Goal: Task Accomplishment & Management: Use online tool/utility

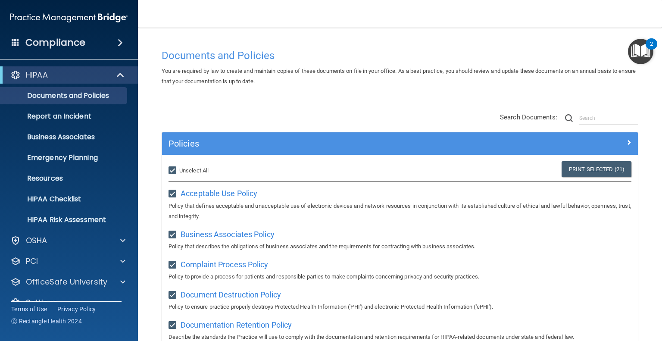
scroll to position [654, 0]
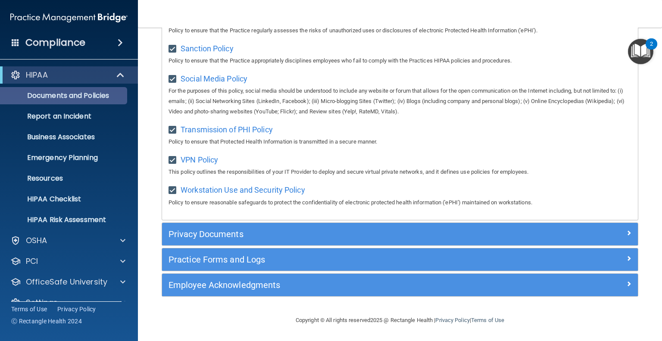
click at [38, 94] on p "Documents and Policies" at bounding box center [65, 95] width 118 height 9
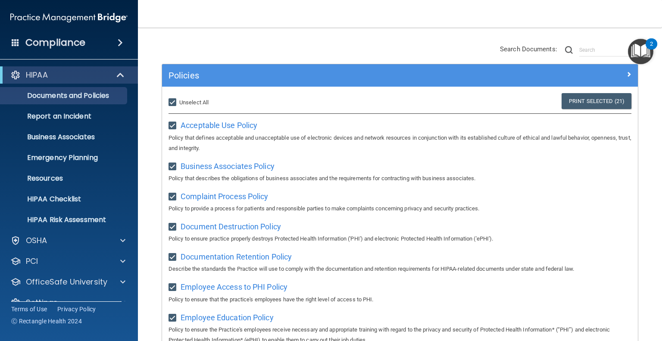
scroll to position [0, 0]
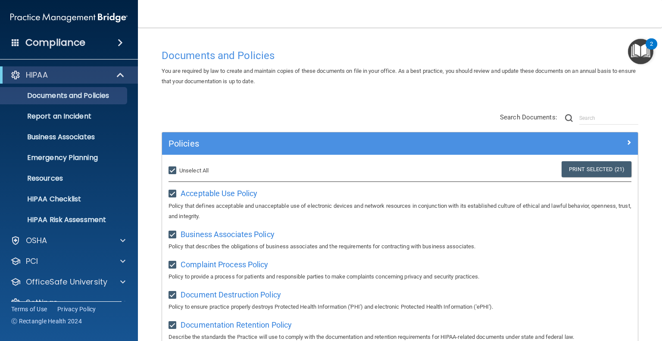
click at [118, 44] on span at bounding box center [120, 42] width 5 height 10
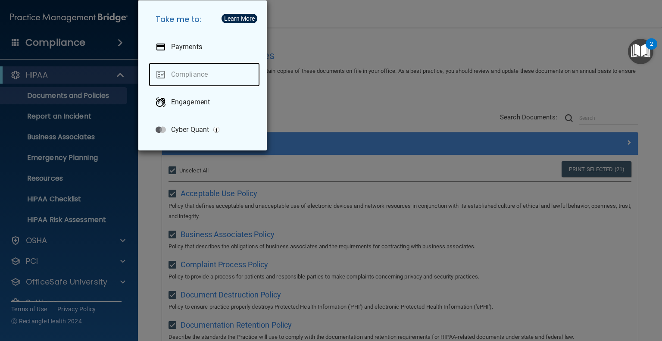
click at [185, 78] on link "Compliance" at bounding box center [204, 74] width 111 height 24
click at [485, 101] on div "Take me to: Payments Compliance Engagement Cyber Quant" at bounding box center [331, 170] width 662 height 341
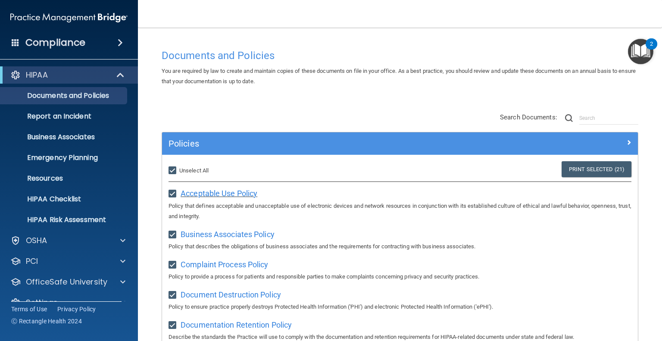
click at [242, 198] on div "Acceptable Use Policy Policy that defines acceptable and unacceptable use of el…" at bounding box center [399, 203] width 463 height 35
click at [242, 195] on span "Acceptable Use Policy" at bounding box center [219, 193] width 77 height 9
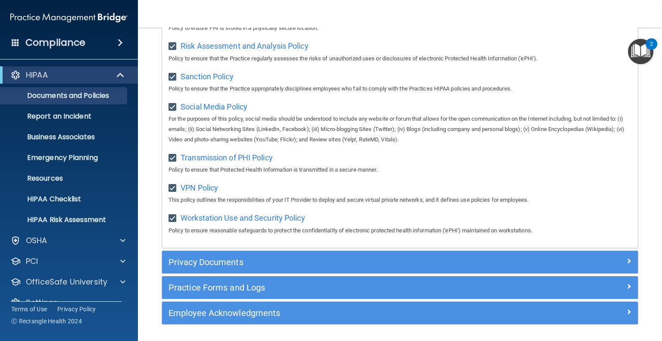
scroll to position [654, 0]
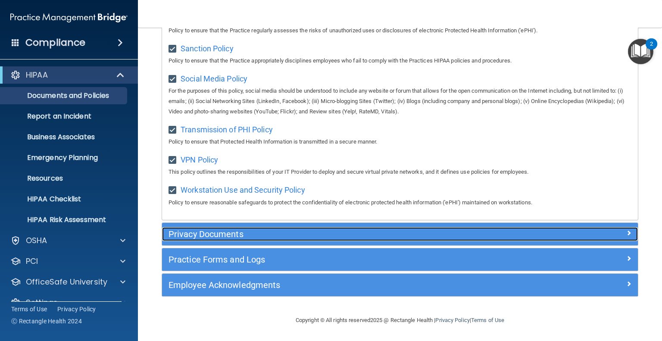
click at [207, 236] on h5 "Privacy Documents" at bounding box center [340, 233] width 344 height 9
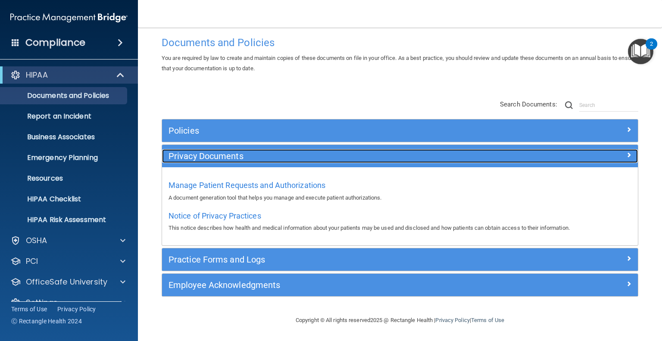
scroll to position [12, 0]
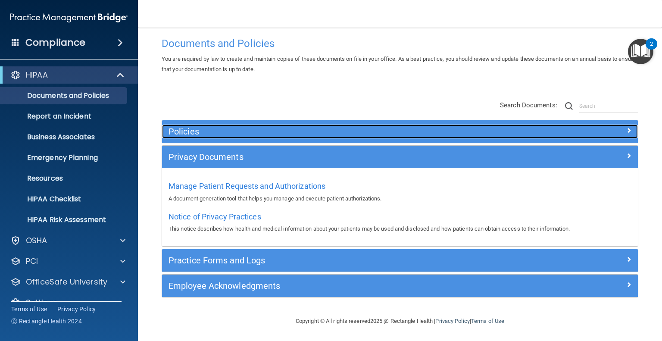
click at [272, 138] on div "Policies" at bounding box center [340, 132] width 357 height 14
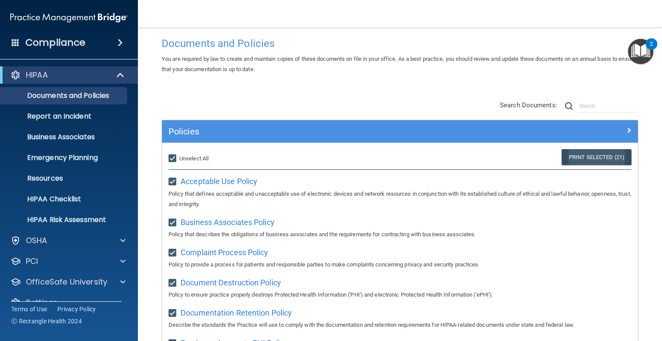
click at [608, 158] on link "Print Selected (21)" at bounding box center [596, 157] width 70 height 16
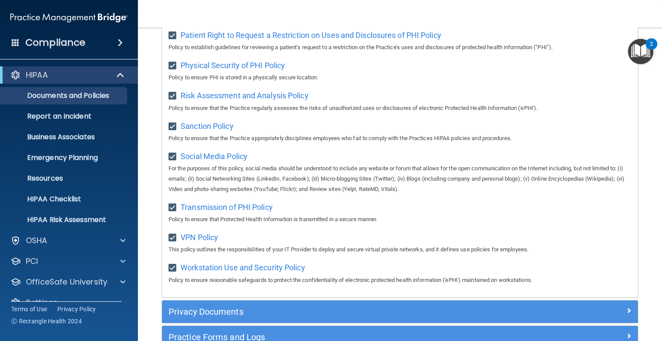
scroll to position [654, 0]
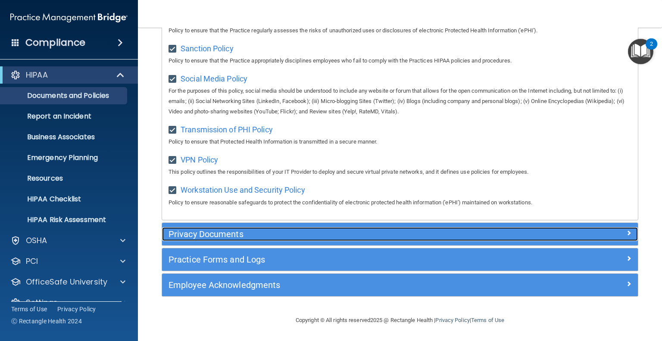
click at [215, 236] on h5 "Privacy Documents" at bounding box center [340, 233] width 344 height 9
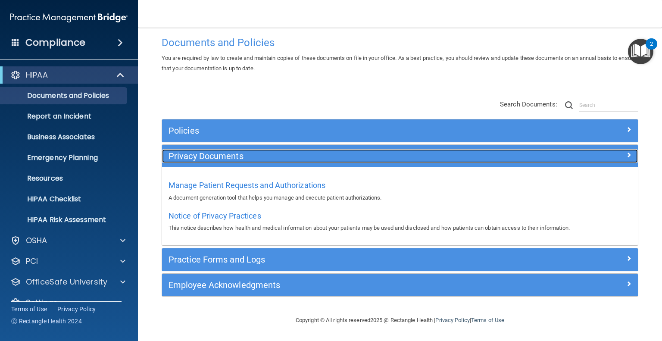
scroll to position [12, 0]
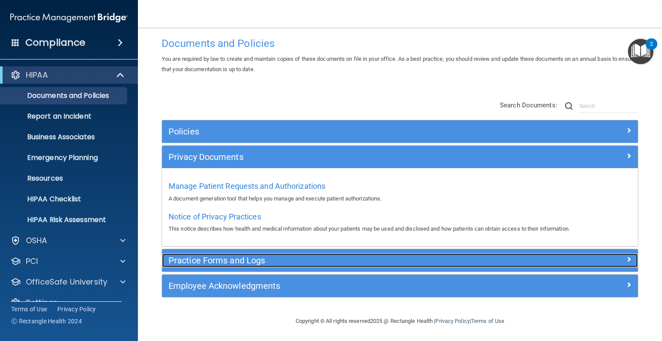
click at [229, 258] on h5 "Practice Forms and Logs" at bounding box center [340, 260] width 344 height 9
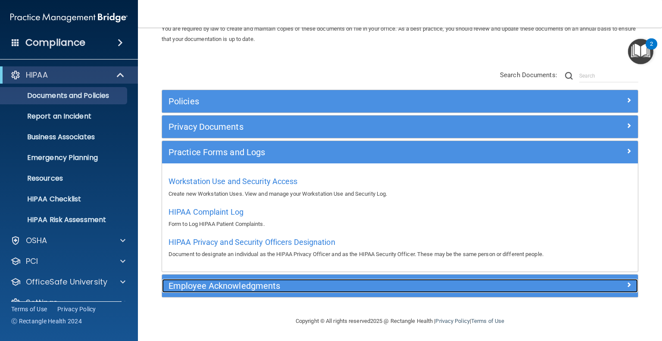
click at [228, 284] on h5 "Employee Acknowledgments" at bounding box center [340, 285] width 344 height 9
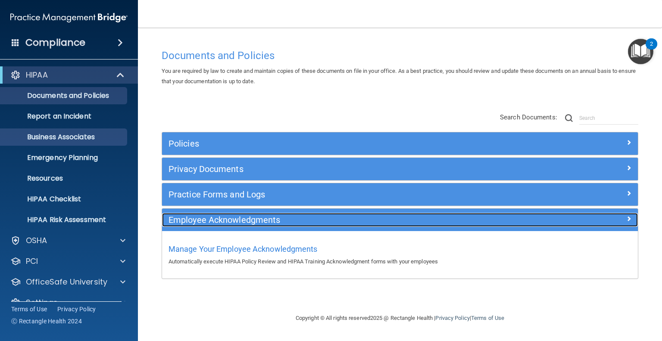
scroll to position [0, 0]
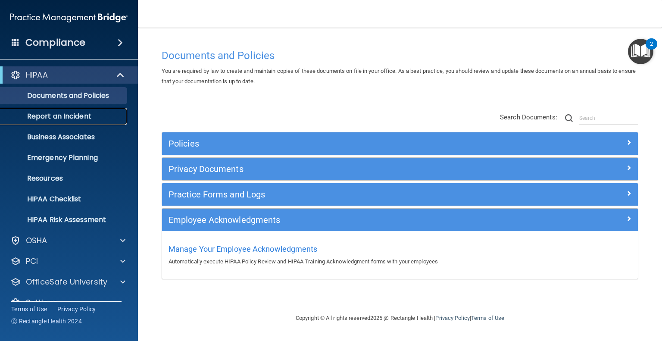
click at [52, 118] on p "Report an Incident" at bounding box center [65, 116] width 118 height 9
click at [233, 134] on div "Policies" at bounding box center [400, 143] width 476 height 22
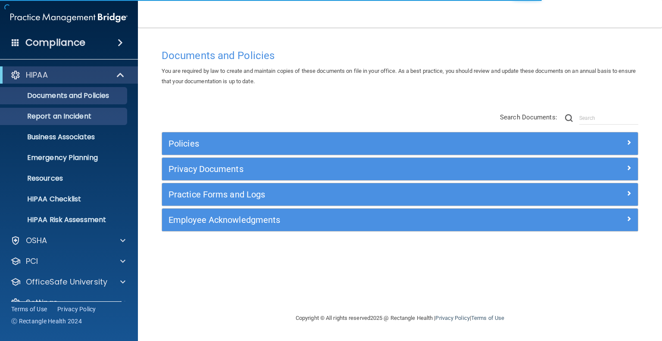
scroll to position [16, 0]
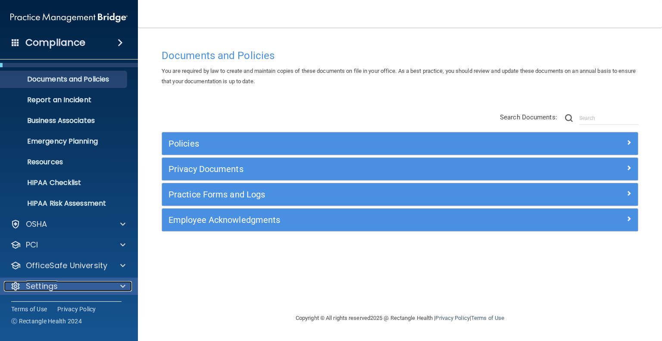
click at [55, 287] on p "Settings" at bounding box center [42, 286] width 32 height 10
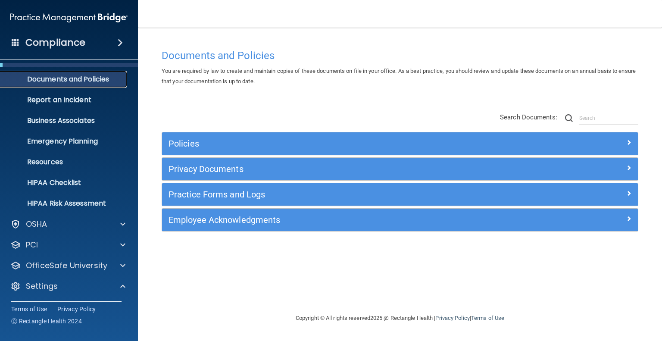
click at [62, 79] on p "Documents and Policies" at bounding box center [65, 79] width 118 height 9
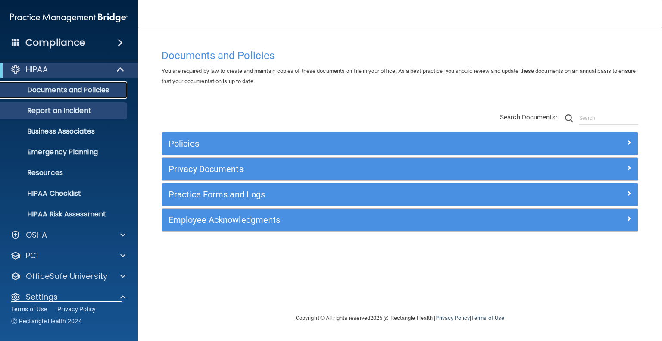
scroll to position [0, 0]
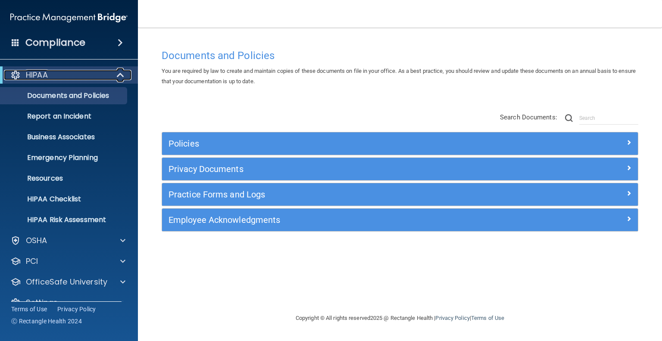
click at [116, 75] on div at bounding box center [120, 75] width 21 height 10
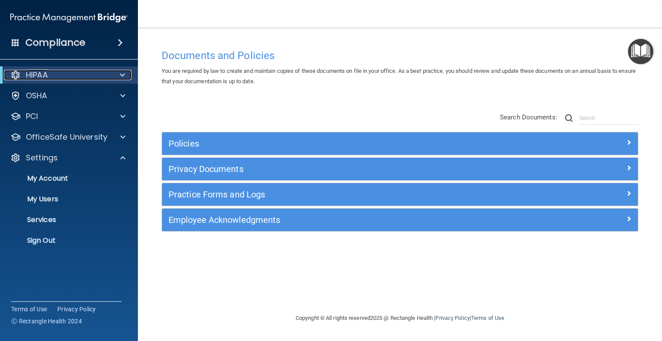
click at [116, 75] on div at bounding box center [120, 75] width 21 height 10
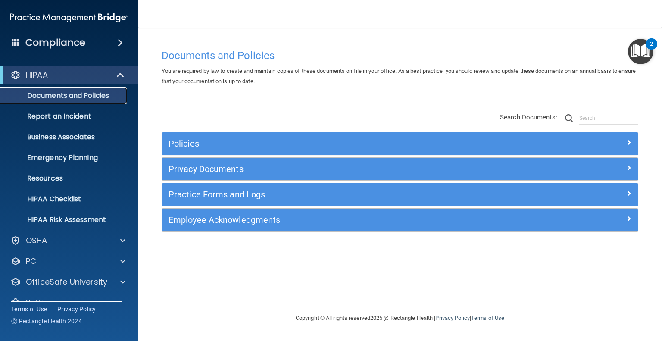
click at [81, 101] on link "Documents and Policies" at bounding box center [59, 95] width 136 height 17
click at [70, 116] on p "Report an Incident" at bounding box center [65, 116] width 118 height 9
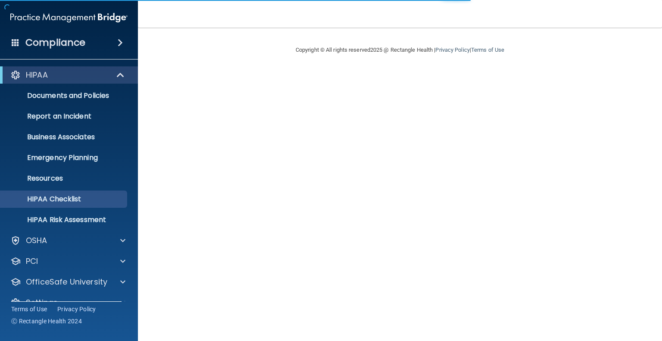
scroll to position [16, 0]
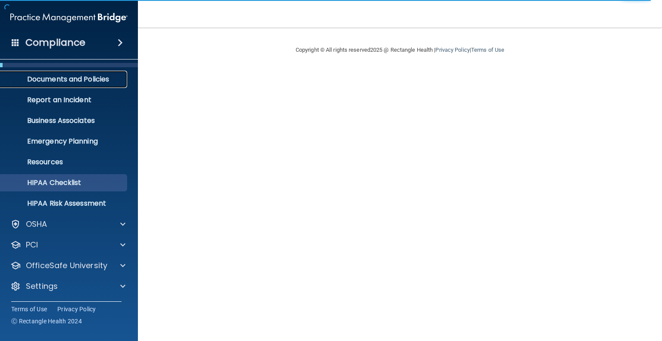
click at [68, 82] on p "Documents and Policies" at bounding box center [65, 79] width 118 height 9
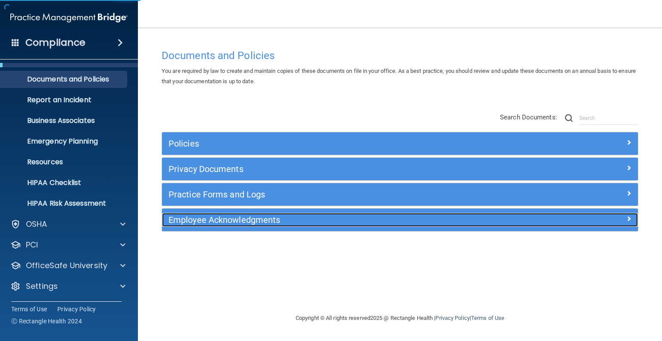
click at [203, 215] on h5 "Employee Acknowledgments" at bounding box center [340, 219] width 344 height 9
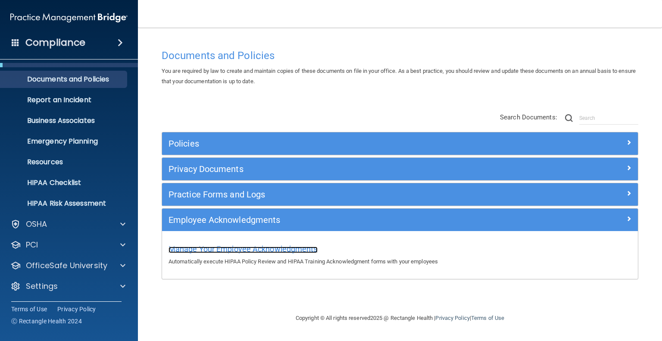
click at [261, 249] on span "Manage Your Employee Acknowledgments" at bounding box center [242, 248] width 149 height 9
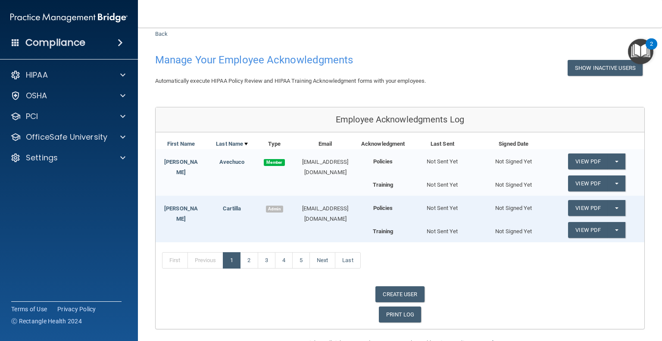
scroll to position [45, 0]
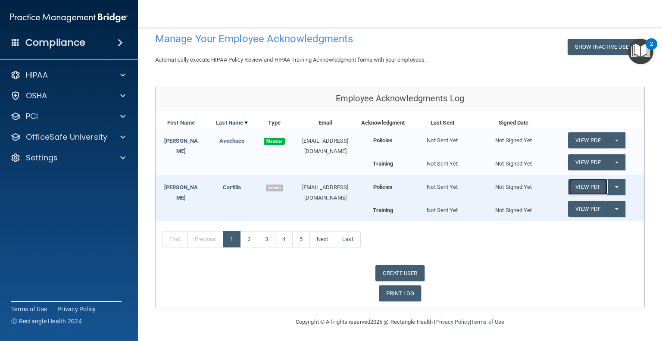
click at [586, 186] on link "View PDF" at bounding box center [588, 187] width 40 height 16
click at [589, 206] on link "View PDF" at bounding box center [588, 209] width 40 height 16
click at [252, 237] on link "2" at bounding box center [249, 239] width 18 height 16
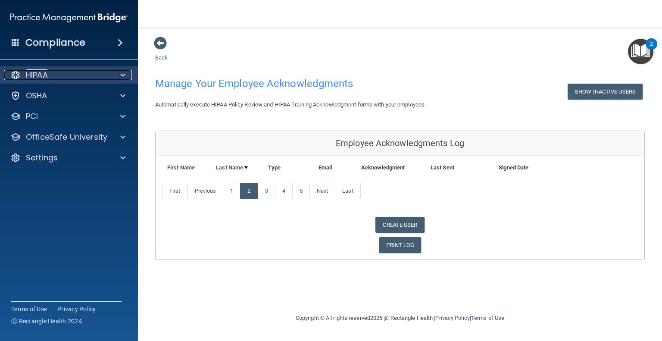
click at [76, 70] on div "HIPAA" at bounding box center [57, 75] width 107 height 10
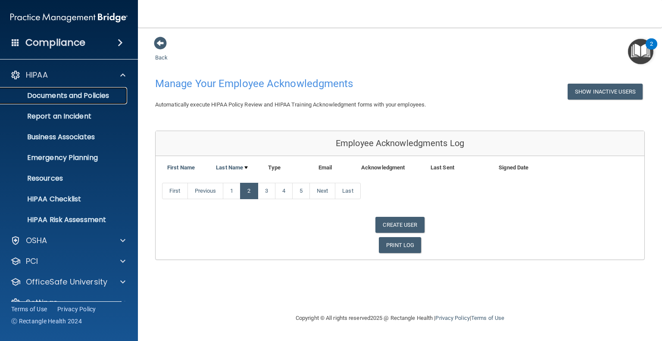
click at [66, 98] on p "Documents and Policies" at bounding box center [65, 95] width 118 height 9
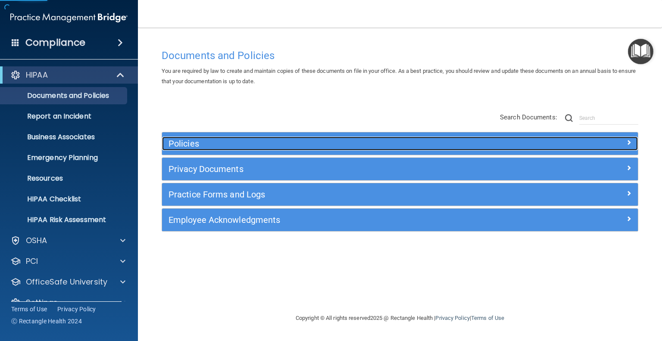
click at [273, 147] on h5 "Policies" at bounding box center [340, 143] width 344 height 9
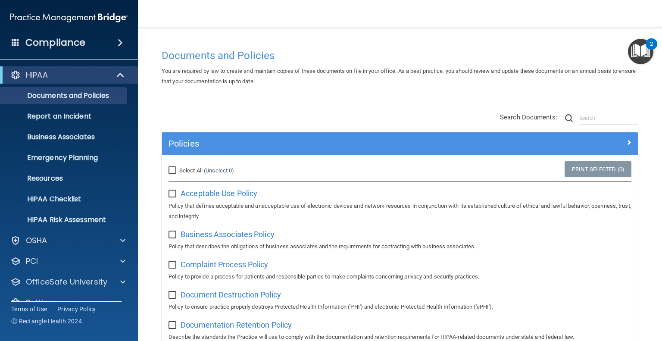
click at [171, 171] on input "Select All (Unselect 0) Unselect All" at bounding box center [173, 170] width 10 height 7
checkbox input "true"
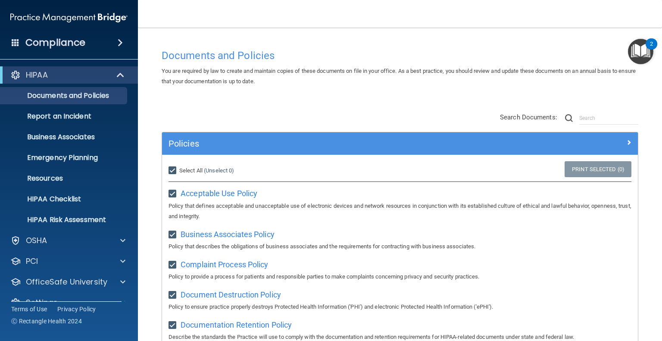
checkbox input "true"
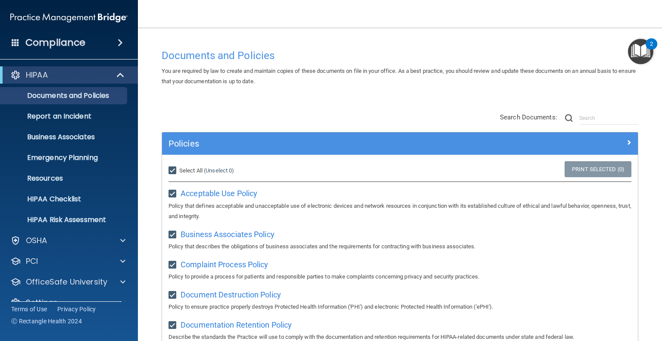
checkbox input "true"
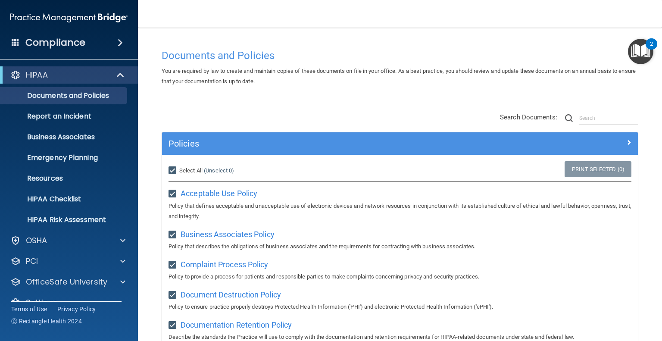
checkbox input "true"
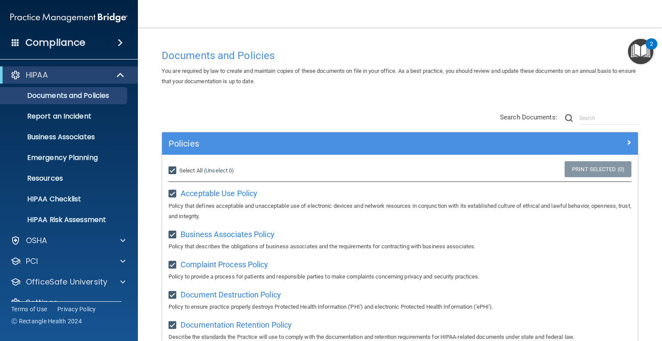
checkbox input "true"
click at [588, 164] on link "Print Selected (21)" at bounding box center [596, 169] width 70 height 16
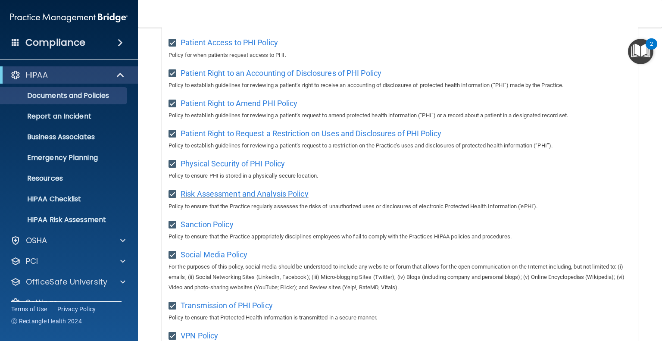
scroll to position [654, 0]
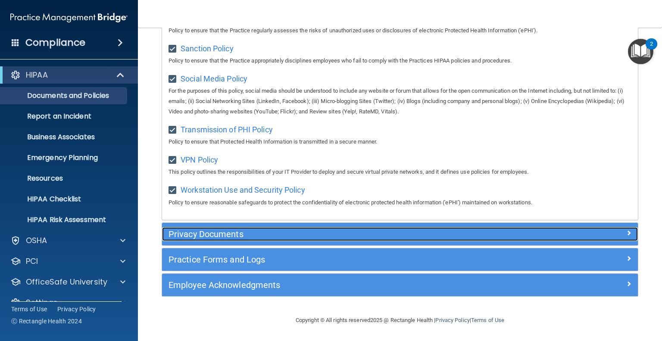
click at [221, 236] on h5 "Privacy Documents" at bounding box center [340, 233] width 344 height 9
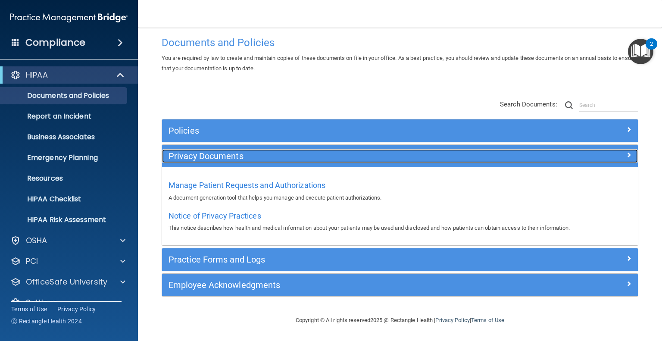
scroll to position [12, 0]
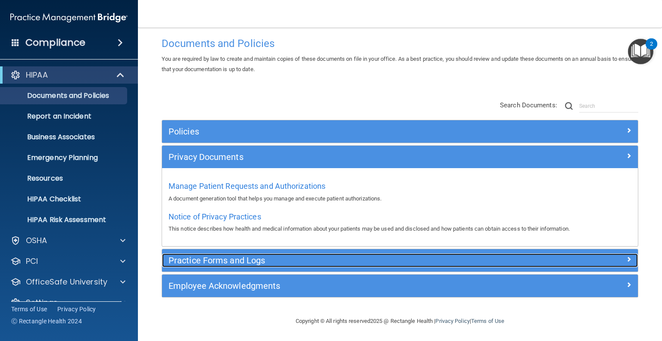
click at [197, 259] on h5 "Practice Forms and Logs" at bounding box center [340, 260] width 344 height 9
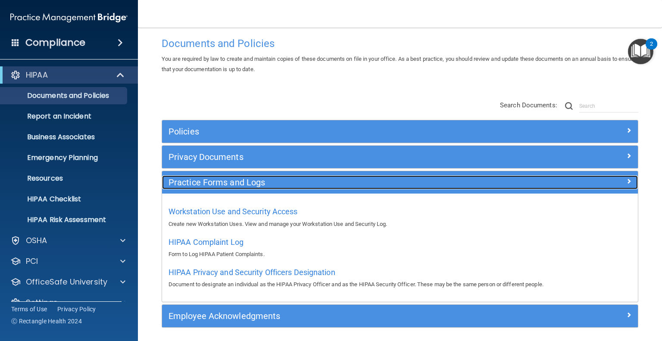
scroll to position [42, 0]
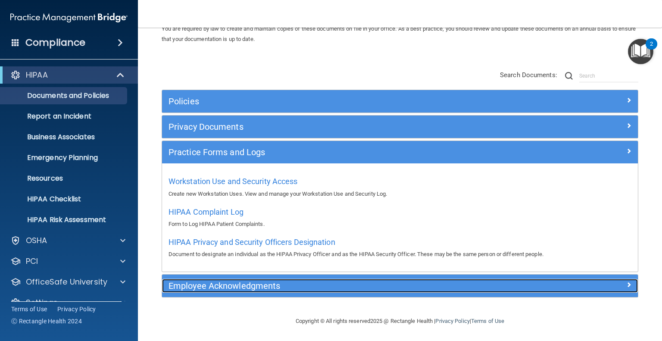
click at [206, 281] on h5 "Employee Acknowledgments" at bounding box center [340, 285] width 344 height 9
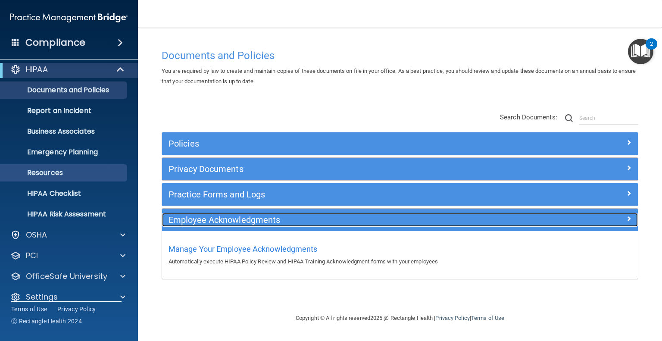
scroll to position [0, 0]
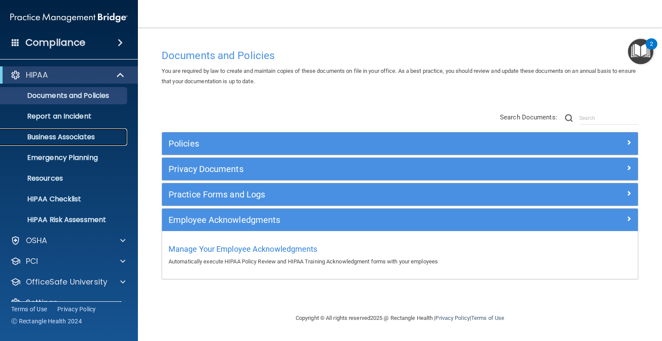
click at [58, 136] on p "Business Associates" at bounding box center [65, 137] width 118 height 9
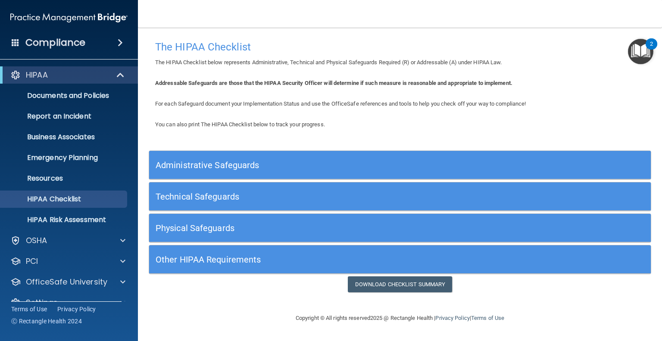
click at [241, 141] on div "You can also print The HIPAA Checklist below to track your progress. Administra…" at bounding box center [400, 205] width 502 height 173
click at [237, 162] on h5 "Administrative Safeguards" at bounding box center [337, 164] width 363 height 9
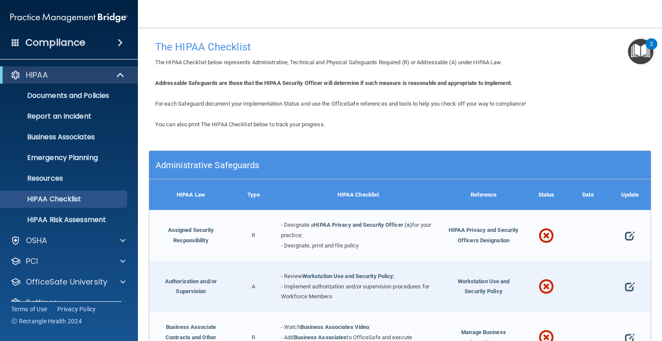
scroll to position [43, 0]
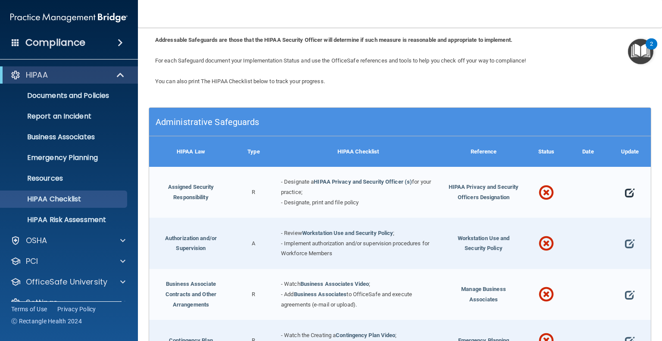
click at [627, 193] on span at bounding box center [629, 192] width 9 height 21
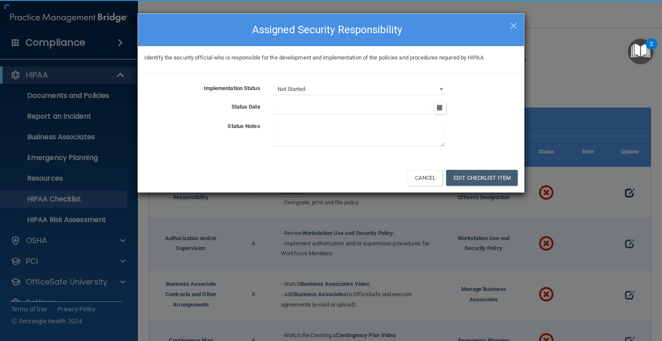
click at [625, 193] on div "× Close Assigned Security Responsibility Identify the security official who is …" at bounding box center [331, 170] width 662 height 341
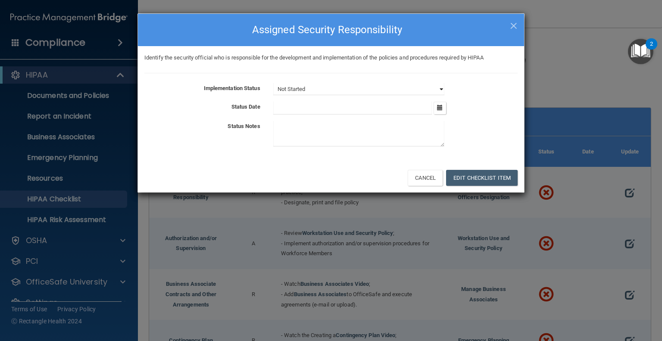
click at [323, 89] on select "Not Started In Progress Completed" at bounding box center [358, 89] width 171 height 12
select select "completed"
click at [273, 83] on select "Not Started In Progress Completed" at bounding box center [358, 89] width 171 height 12
click at [335, 103] on input "text" at bounding box center [352, 108] width 159 height 13
click at [440, 106] on icon "button" at bounding box center [440, 108] width 6 height 6
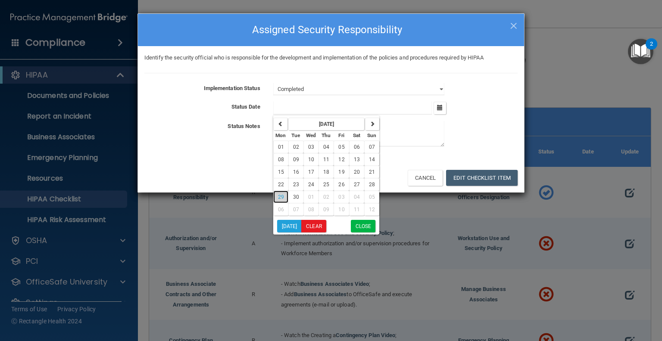
click at [284, 198] on button "29" at bounding box center [280, 196] width 15 height 12
type input "9/29/25"
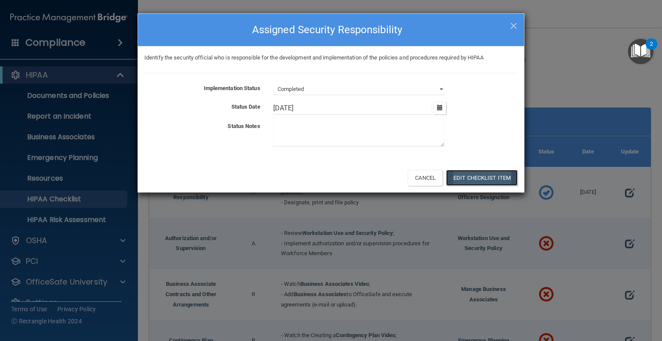
click at [461, 179] on button "Edit Checklist Item" at bounding box center [482, 178] width 72 height 16
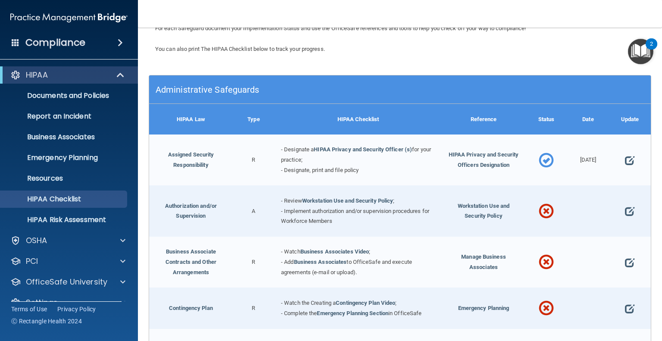
scroll to position [129, 0]
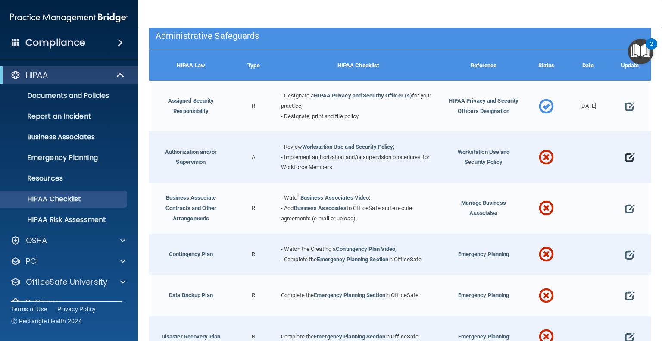
click at [625, 157] on span at bounding box center [629, 157] width 9 height 21
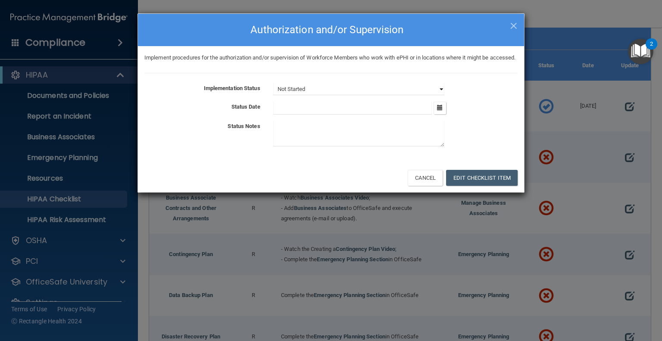
click at [315, 95] on select "Not Started In Progress Completed" at bounding box center [358, 89] width 171 height 12
select select "completed"
click at [273, 93] on select "Not Started In Progress Completed" at bounding box center [358, 89] width 171 height 12
click at [331, 115] on input "text" at bounding box center [352, 108] width 159 height 13
click at [443, 114] on button "button" at bounding box center [439, 108] width 12 height 12
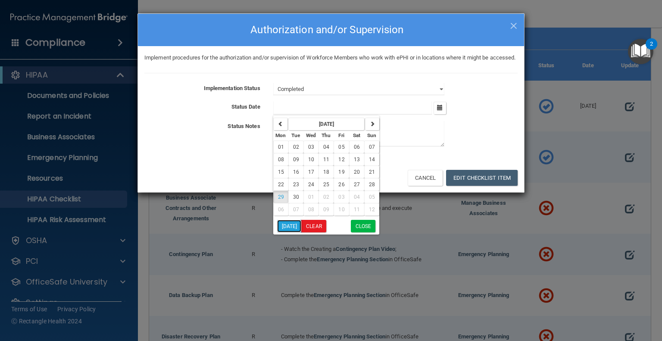
click at [291, 232] on button "Today" at bounding box center [289, 226] width 25 height 12
type input "9/29/25"
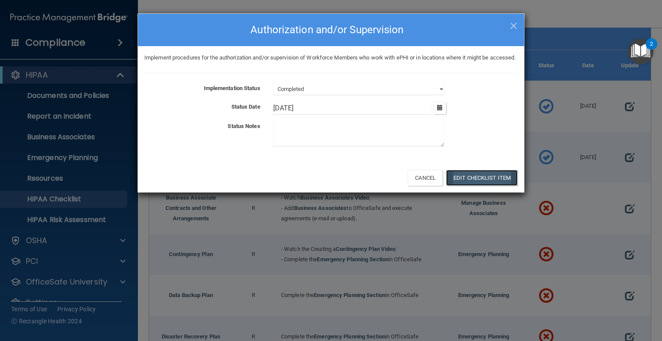
click at [463, 186] on button "Edit Checklist Item" at bounding box center [482, 178] width 72 height 16
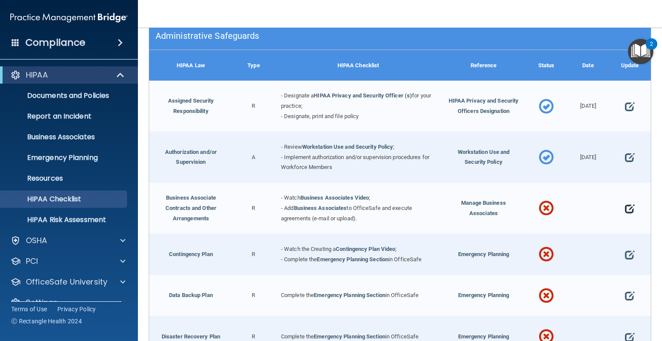
click at [626, 209] on span at bounding box center [629, 208] width 9 height 21
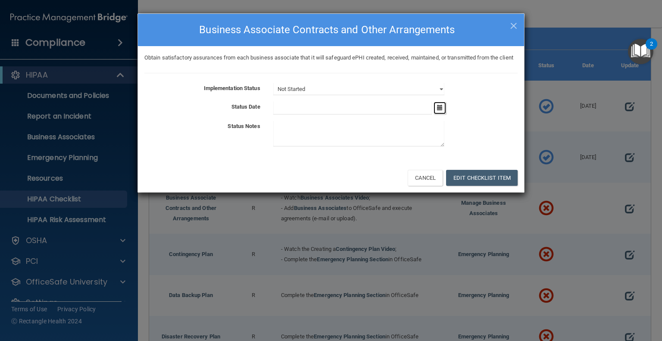
click at [442, 114] on button "button" at bounding box center [439, 108] width 12 height 12
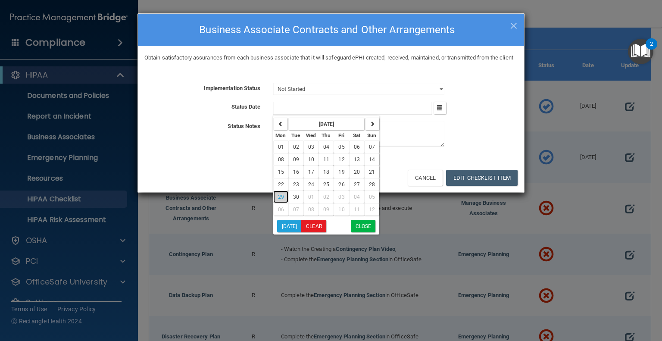
click at [281, 200] on span "29" at bounding box center [281, 197] width 6 height 6
type input "9/29/25"
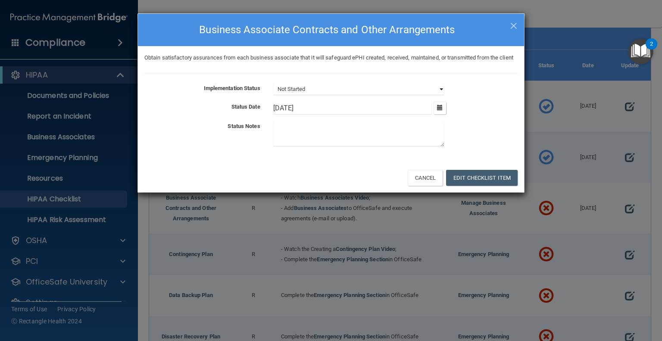
click at [305, 95] on select "Not Started In Progress Completed" at bounding box center [358, 89] width 171 height 12
select select "completed"
click at [273, 93] on select "Not Started In Progress Completed" at bounding box center [358, 89] width 171 height 12
click at [465, 186] on button "Edit Checklist Item" at bounding box center [482, 178] width 72 height 16
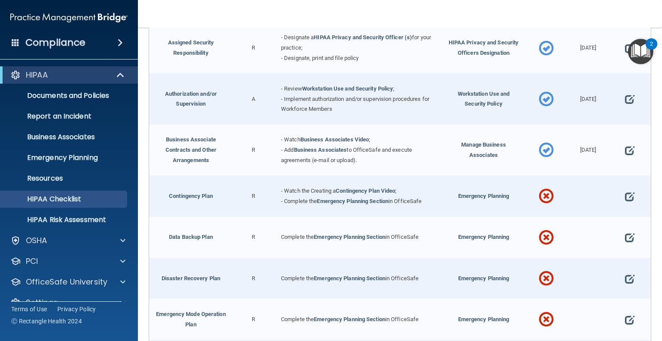
scroll to position [259, 0]
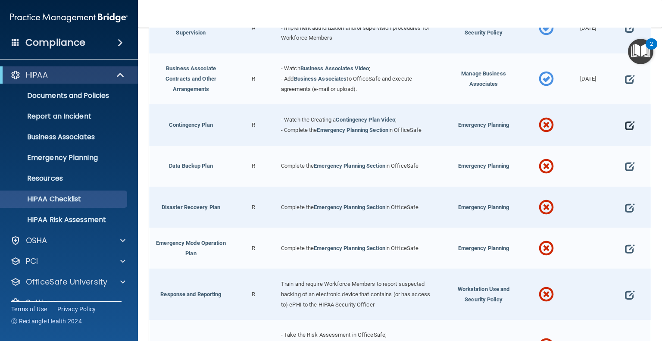
click at [625, 125] on span at bounding box center [629, 125] width 9 height 21
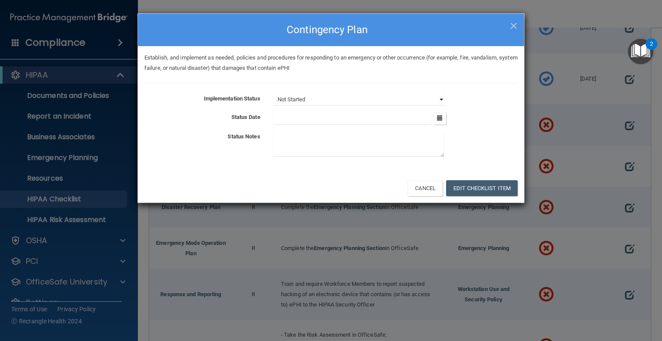
drag, startPoint x: 440, startPoint y: 100, endPoint x: 430, endPoint y: 104, distance: 10.6
click at [440, 100] on select "Not Started In Progress Completed" at bounding box center [358, 100] width 171 height 12
select select "completed"
click at [273, 94] on select "Not Started In Progress Completed" at bounding box center [358, 100] width 171 height 12
click at [443, 120] on button "button" at bounding box center [439, 118] width 12 height 12
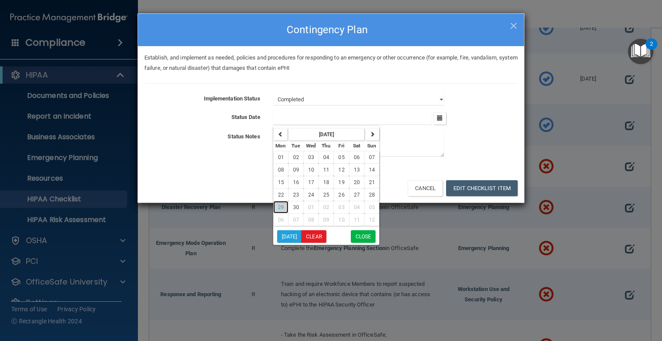
click at [278, 204] on span "29" at bounding box center [281, 207] width 6 height 6
type input "9/29/25"
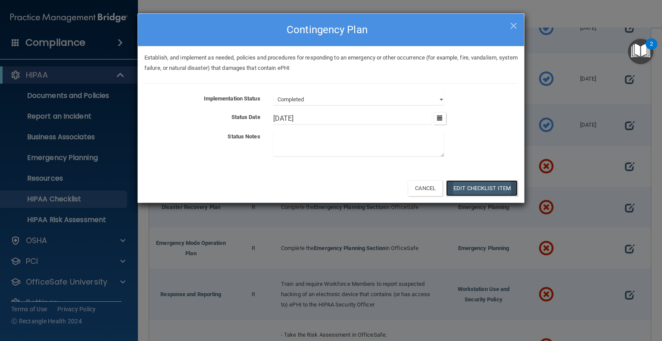
click at [486, 184] on button "Edit Checklist Item" at bounding box center [482, 188] width 72 height 16
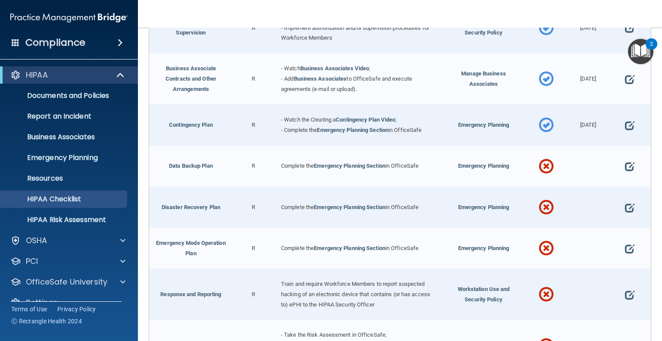
click at [628, 164] on div at bounding box center [630, 166] width 42 height 41
click at [627, 165] on span at bounding box center [629, 166] width 9 height 21
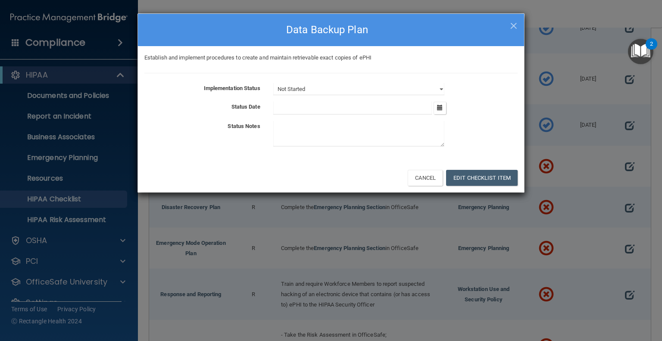
click at [370, 100] on div "Implementation Status Not Started In Progress Completed Status Date September 2…" at bounding box center [330, 116] width 373 height 67
click at [432, 86] on select "Not Started In Progress Completed" at bounding box center [358, 89] width 171 height 12
select select "completed"
click at [273, 83] on select "Not Started In Progress Completed" at bounding box center [358, 89] width 171 height 12
click at [436, 106] on button "button" at bounding box center [439, 108] width 12 height 12
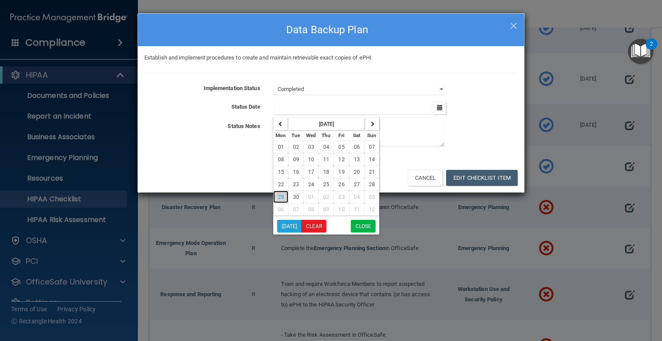
click at [282, 197] on span "29" at bounding box center [281, 197] width 6 height 6
type input "9/29/25"
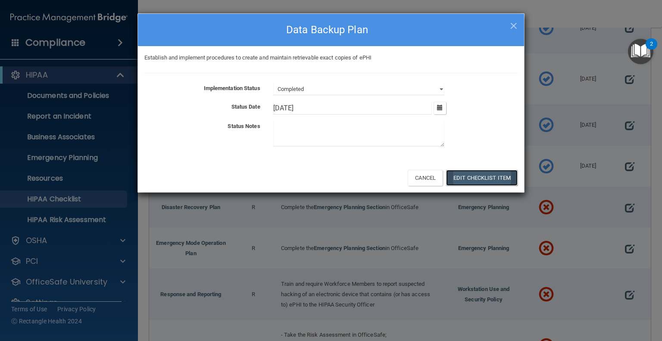
click at [476, 175] on button "Edit Checklist Item" at bounding box center [482, 178] width 72 height 16
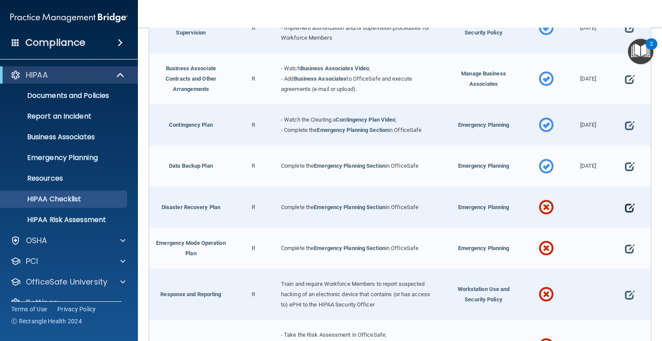
click at [625, 205] on span at bounding box center [629, 207] width 9 height 21
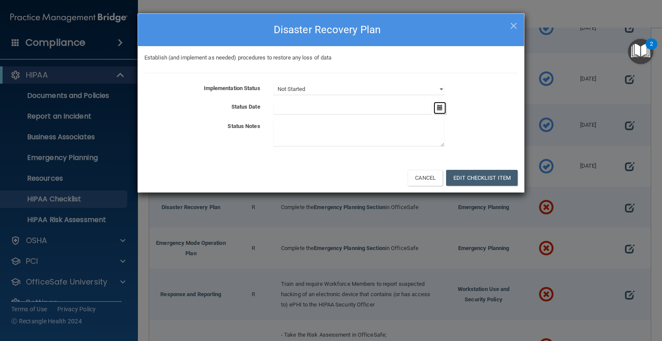
click at [439, 105] on icon "button" at bounding box center [440, 108] width 6 height 6
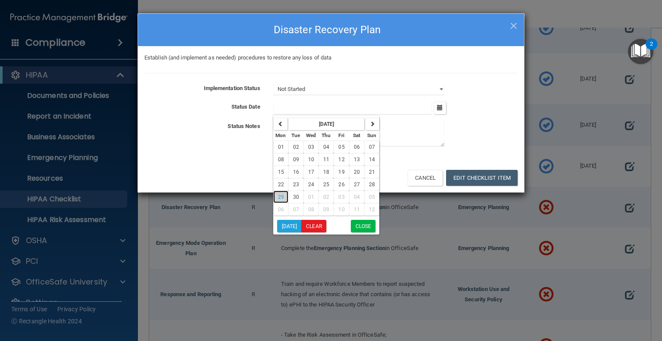
click at [284, 195] on button "29" at bounding box center [280, 196] width 15 height 12
type input "9/29/25"
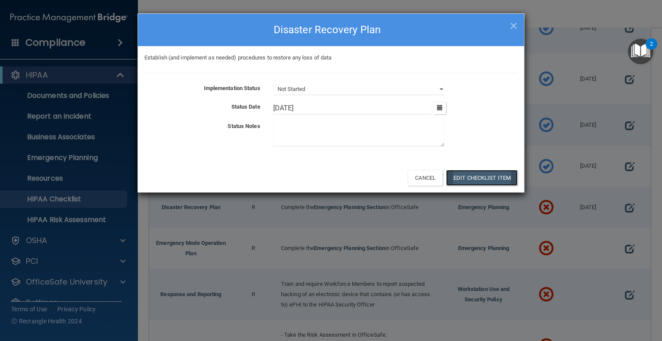
click at [486, 176] on button "Edit Checklist Item" at bounding box center [482, 178] width 72 height 16
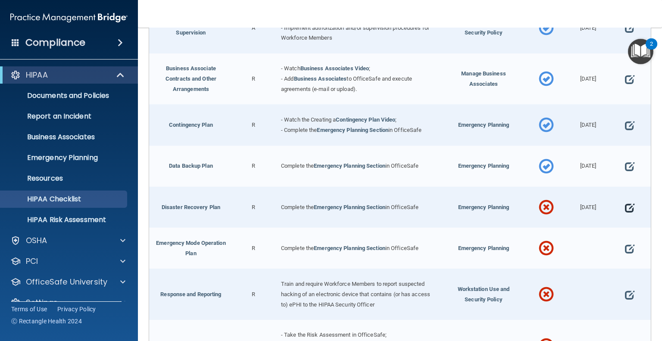
click at [625, 205] on span at bounding box center [629, 207] width 9 height 21
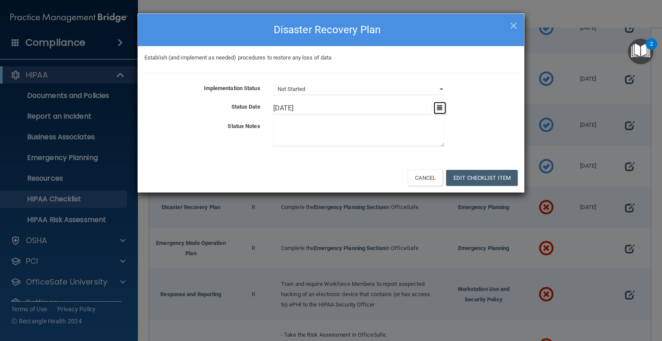
click at [443, 107] on icon "button" at bounding box center [440, 108] width 6 height 6
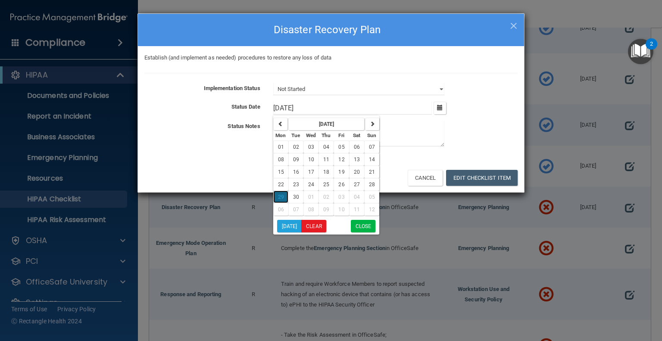
click at [280, 199] on span "29" at bounding box center [281, 197] width 6 height 6
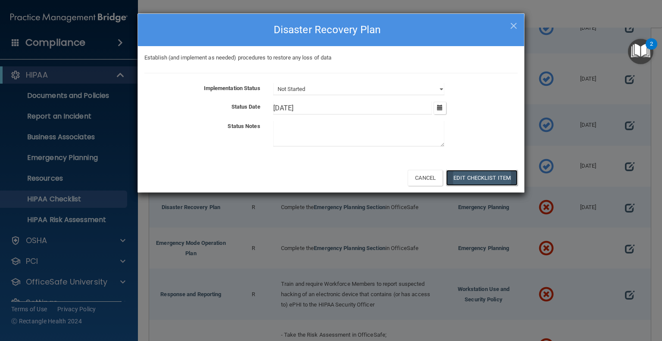
click at [458, 179] on button "Edit Checklist Item" at bounding box center [482, 178] width 72 height 16
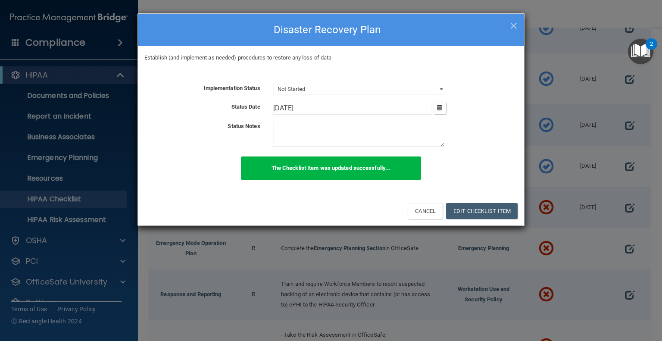
click at [622, 207] on div "× Close Disaster Recovery Plan Establish (and implement as needed) procedures t…" at bounding box center [331, 170] width 662 height 341
click at [486, 208] on button "Edit Checklist Item" at bounding box center [482, 211] width 72 height 16
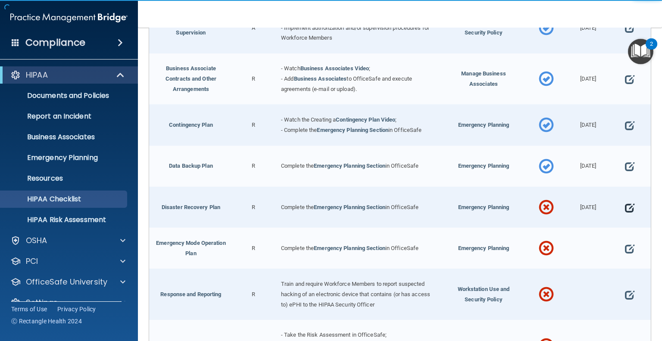
click at [625, 204] on span at bounding box center [629, 207] width 9 height 21
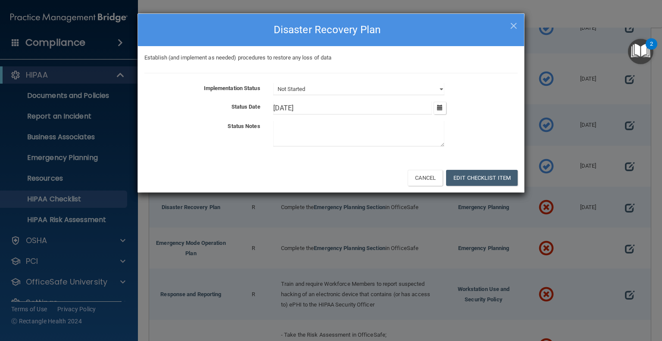
click at [350, 110] on input "9/29/25" at bounding box center [352, 108] width 159 height 13
click at [440, 109] on icon "button" at bounding box center [440, 108] width 6 height 6
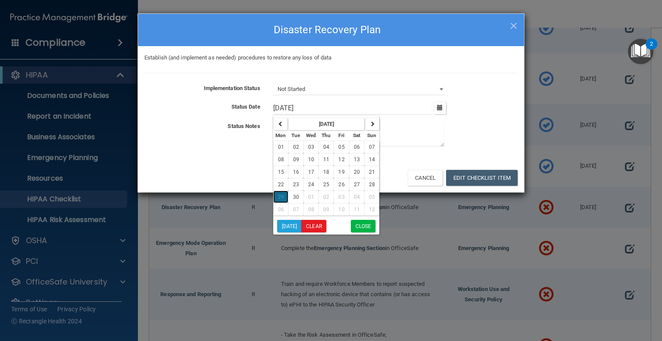
click at [277, 195] on button "29" at bounding box center [280, 196] width 15 height 12
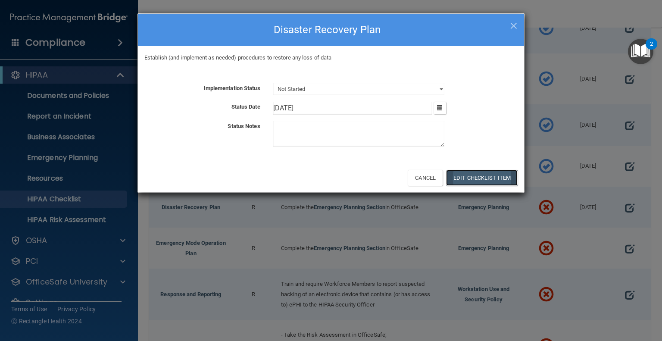
click at [465, 173] on button "Edit Checklist Item" at bounding box center [482, 178] width 72 height 16
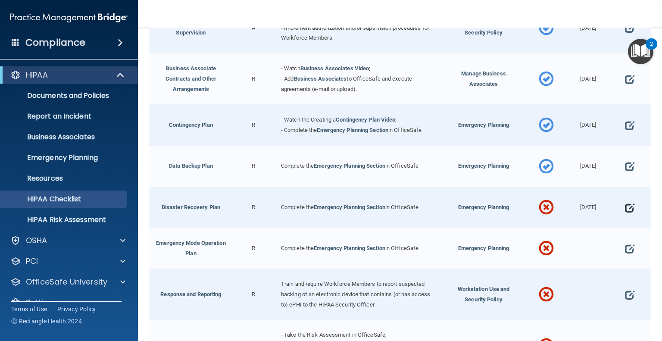
click at [625, 205] on span at bounding box center [629, 207] width 9 height 21
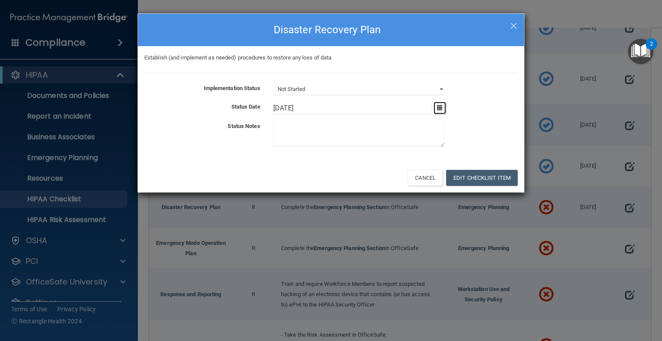
click at [437, 105] on icon "button" at bounding box center [440, 108] width 6 height 6
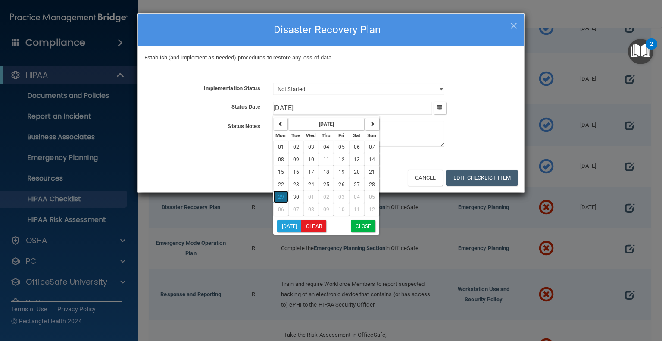
click at [286, 196] on button "29" at bounding box center [280, 196] width 15 height 12
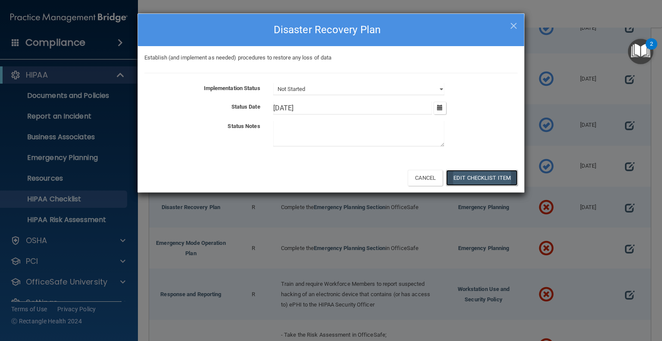
click at [474, 176] on button "Edit Checklist Item" at bounding box center [482, 178] width 72 height 16
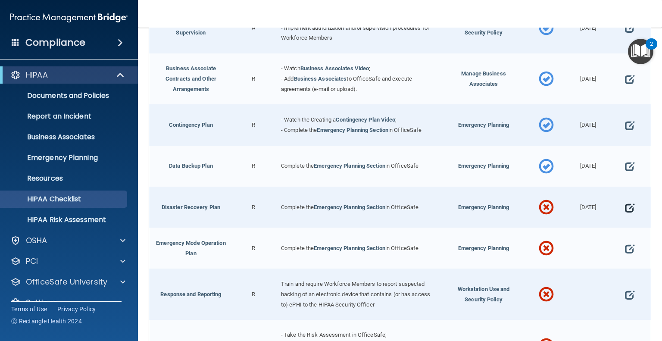
click at [625, 206] on span at bounding box center [629, 207] width 9 height 21
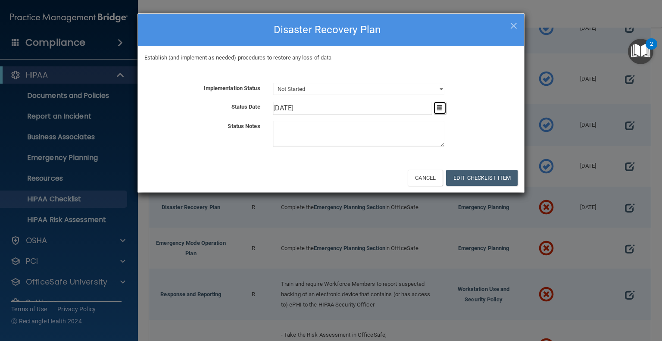
click at [435, 104] on button "button" at bounding box center [439, 108] width 12 height 12
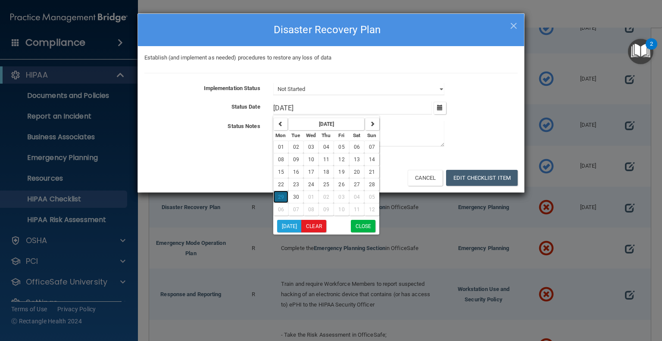
click at [284, 195] on button "29" at bounding box center [280, 196] width 15 height 12
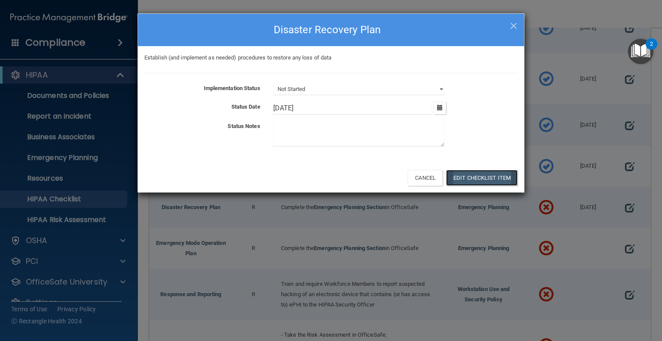
click at [469, 174] on button "Edit Checklist Item" at bounding box center [482, 178] width 72 height 16
click at [357, 90] on select "Not Started In Progress Completed" at bounding box center [358, 89] width 171 height 12
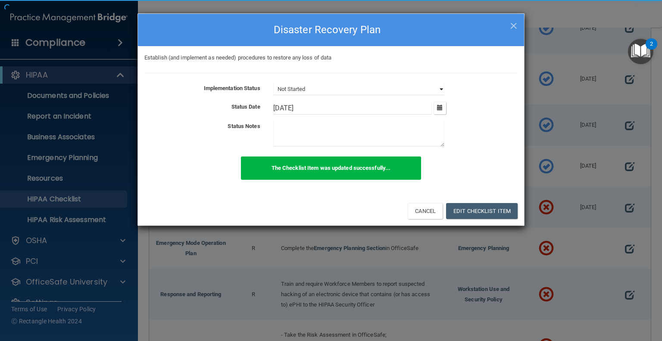
select select "completed"
click at [273, 83] on select "Not Started In Progress Completed" at bounding box center [358, 89] width 171 height 12
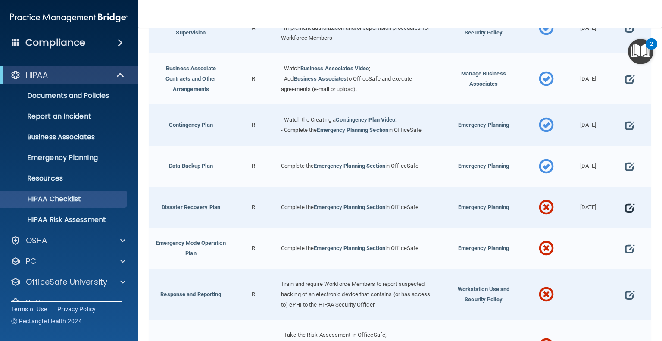
click at [626, 204] on span at bounding box center [629, 207] width 9 height 21
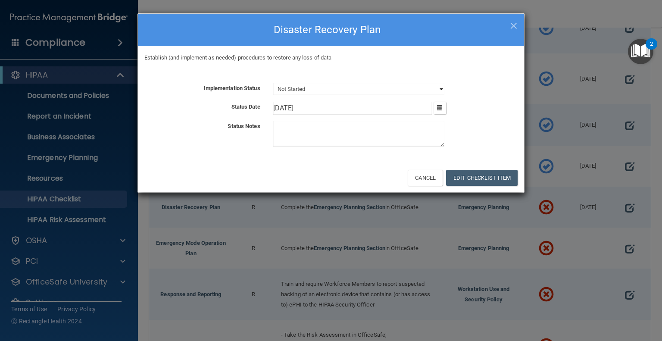
click at [439, 90] on select "Not Started In Progress Completed" at bounding box center [358, 89] width 171 height 12
select select "completed"
click at [273, 83] on select "Not Started In Progress Completed" at bounding box center [358, 89] width 171 height 12
click at [438, 108] on icon "button" at bounding box center [440, 108] width 6 height 6
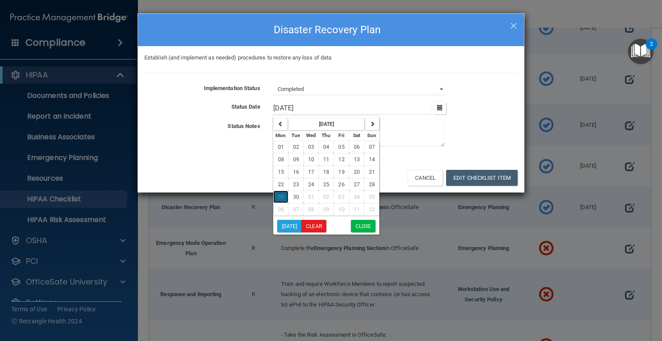
click at [281, 197] on span "29" at bounding box center [281, 197] width 6 height 6
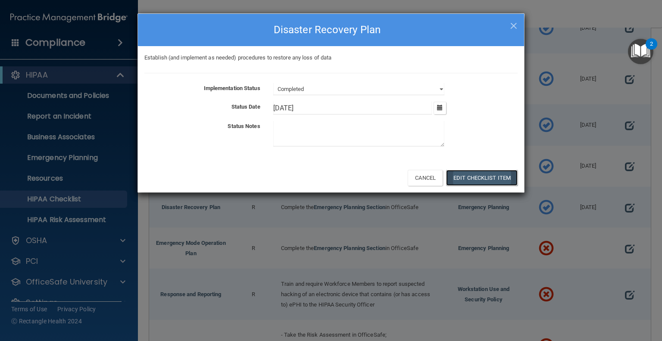
click at [461, 173] on button "Edit Checklist Item" at bounding box center [482, 178] width 72 height 16
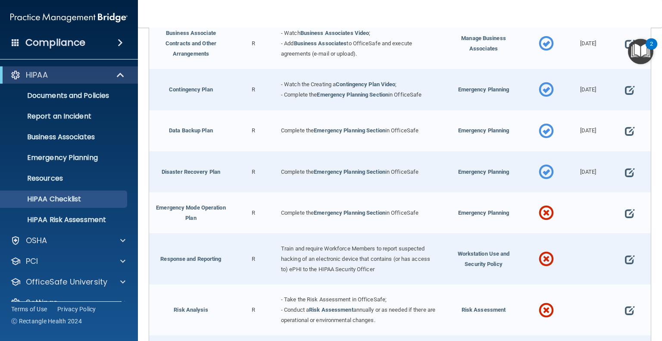
scroll to position [345, 0]
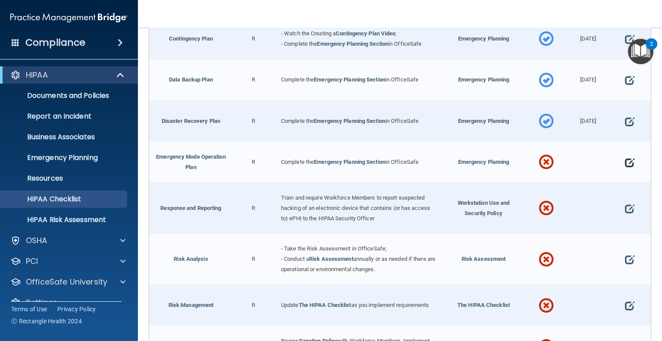
click at [625, 159] on span at bounding box center [629, 162] width 9 height 21
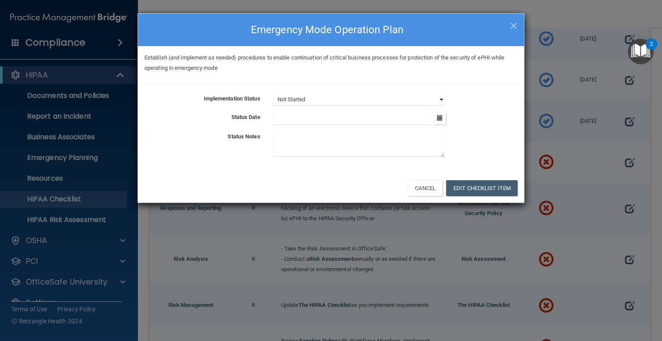
click at [439, 98] on select "Not Started In Progress Completed" at bounding box center [358, 100] width 171 height 12
select select "completed"
click at [273, 94] on select "Not Started In Progress Completed" at bounding box center [358, 100] width 171 height 12
click at [440, 120] on icon "button" at bounding box center [440, 118] width 6 height 6
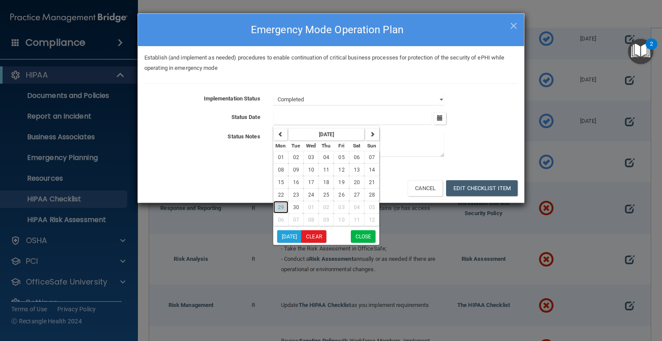
click at [275, 205] on button "29" at bounding box center [280, 207] width 15 height 12
type input "9/29/25"
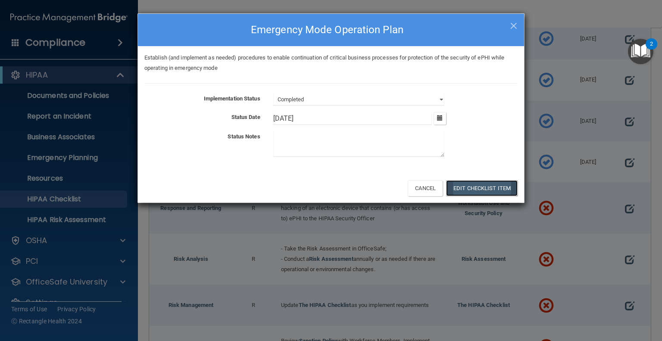
click at [454, 185] on button "Edit Checklist Item" at bounding box center [482, 188] width 72 height 16
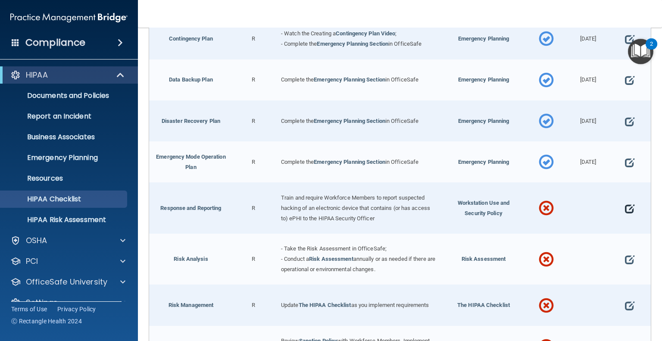
click at [627, 204] on span at bounding box center [629, 208] width 9 height 21
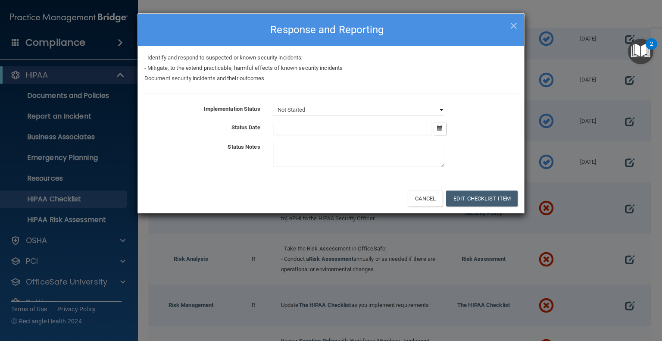
click at [435, 107] on select "Not Started In Progress Completed" at bounding box center [358, 110] width 171 height 12
select select "completed"
click at [273, 104] on select "Not Started In Progress Completed" at bounding box center [358, 110] width 171 height 12
click at [443, 129] on icon "button" at bounding box center [440, 128] width 6 height 6
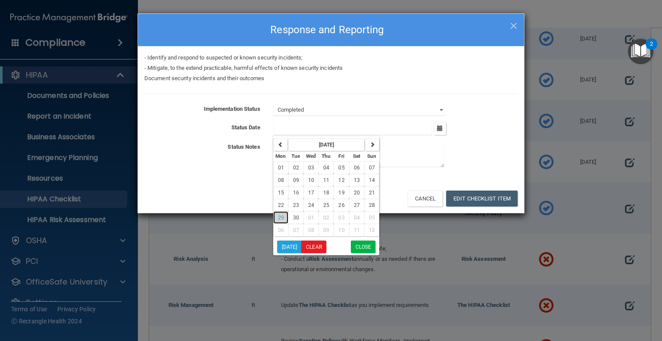
click at [283, 218] on span "29" at bounding box center [281, 218] width 6 height 6
type input "9/29/25"
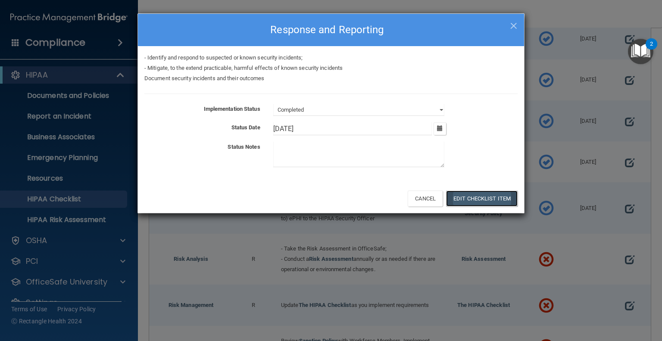
click at [468, 200] on button "Edit Checklist Item" at bounding box center [482, 198] width 72 height 16
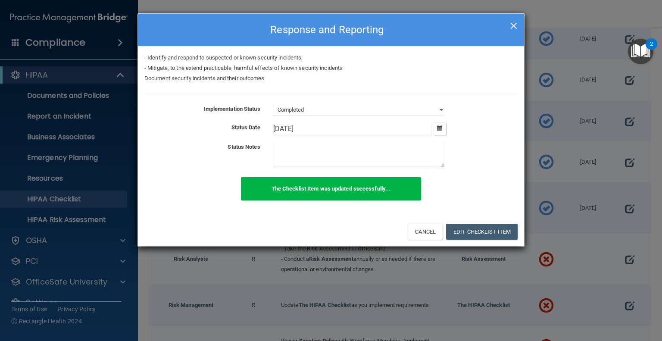
click at [512, 27] on span "×" at bounding box center [514, 24] width 8 height 17
select select "not_started"
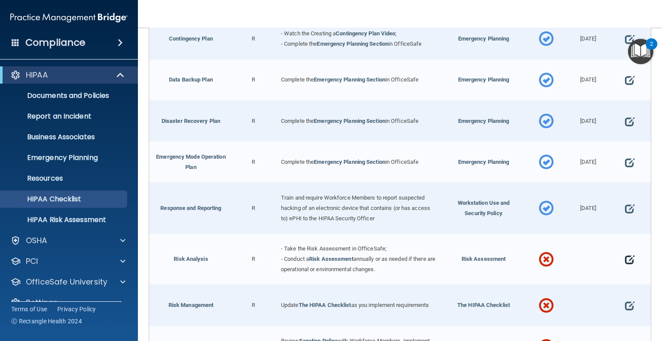
click at [625, 255] on span at bounding box center [629, 259] width 9 height 21
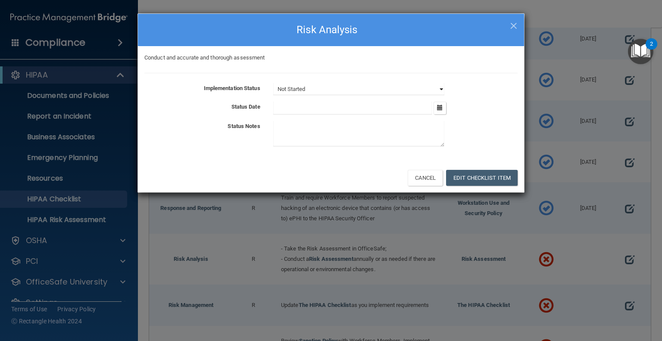
click at [438, 88] on select "Not Started In Progress Completed" at bounding box center [358, 89] width 171 height 12
select select "completed"
click at [273, 83] on select "Not Started In Progress Completed" at bounding box center [358, 89] width 171 height 12
click at [439, 106] on icon "button" at bounding box center [440, 108] width 6 height 6
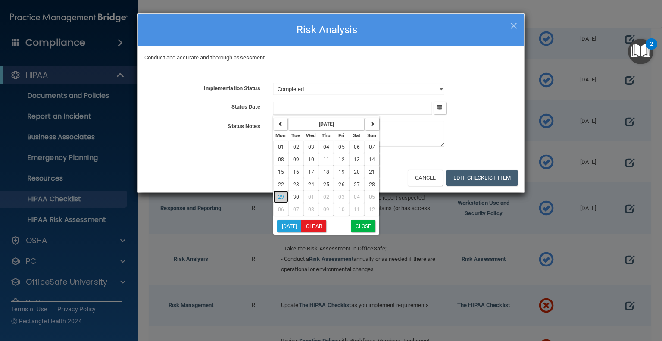
click at [282, 195] on span "29" at bounding box center [281, 197] width 6 height 6
type input "9/29/25"
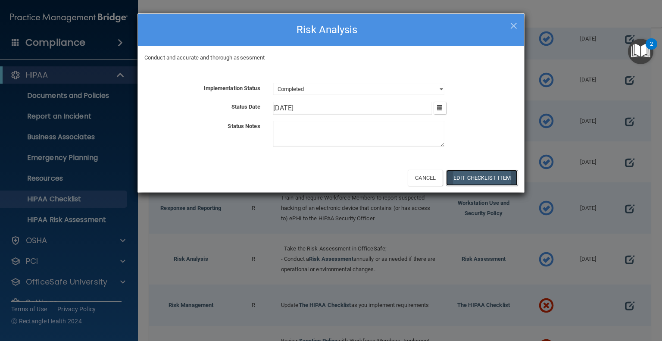
click at [476, 173] on button "Edit Checklist Item" at bounding box center [482, 178] width 72 height 16
click at [475, 179] on button "Edit Checklist Item" at bounding box center [482, 178] width 72 height 16
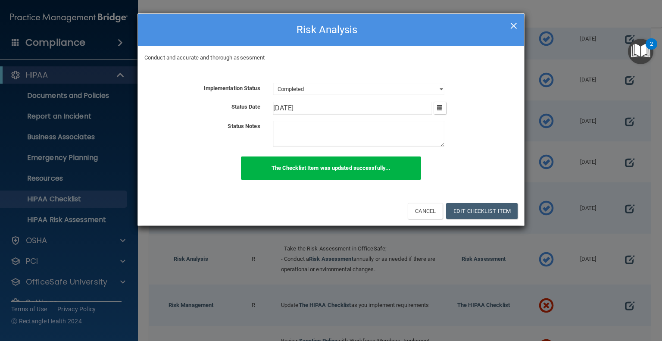
click at [516, 28] on span "×" at bounding box center [514, 24] width 8 height 17
select select "not_started"
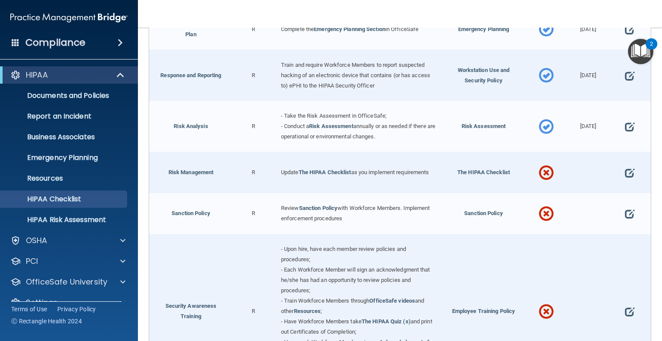
scroll to position [560, 0]
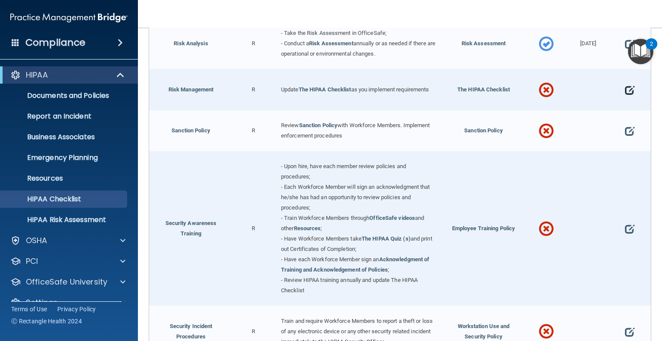
click at [626, 88] on span at bounding box center [629, 90] width 9 height 21
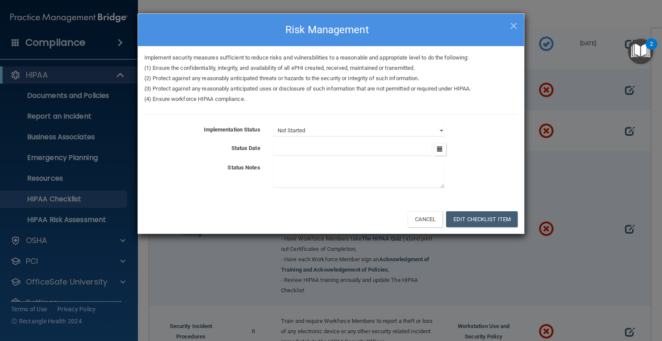
drag, startPoint x: 445, startPoint y: 128, endPoint x: 438, endPoint y: 130, distance: 7.0
click at [444, 128] on div "Not Started In Progress Completed" at bounding box center [395, 131] width 257 height 12
click at [436, 130] on select "Not Started In Progress Completed" at bounding box center [358, 131] width 171 height 12
select select "completed"
click at [273, 125] on select "Not Started In Progress Completed" at bounding box center [358, 131] width 171 height 12
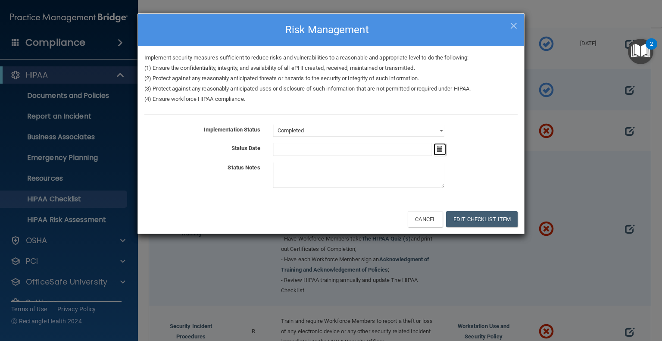
click at [439, 148] on icon "button" at bounding box center [440, 149] width 6 height 6
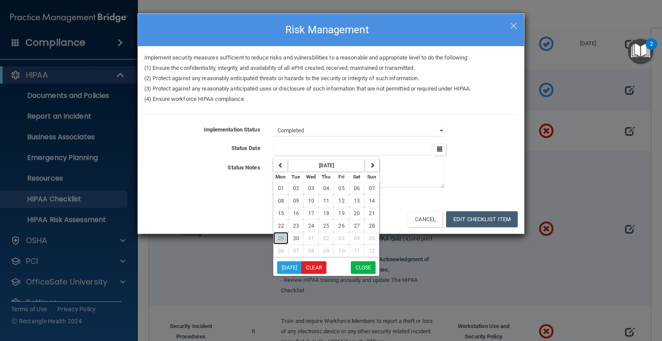
click at [277, 237] on button "29" at bounding box center [280, 238] width 15 height 12
type input "9/29/25"
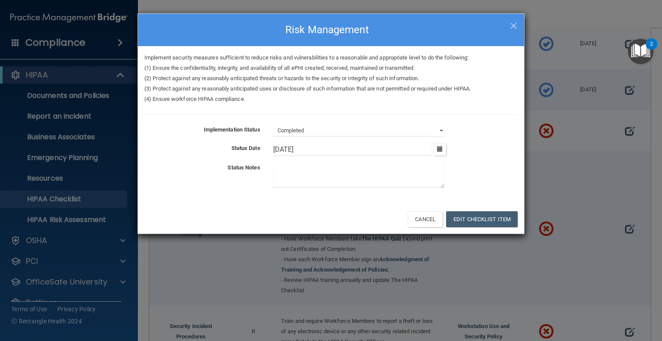
click at [477, 210] on div "Cancel Edit Checklist Item" at bounding box center [331, 218] width 386 height 29
click at [474, 217] on button "Edit Checklist Item" at bounding box center [482, 219] width 72 height 16
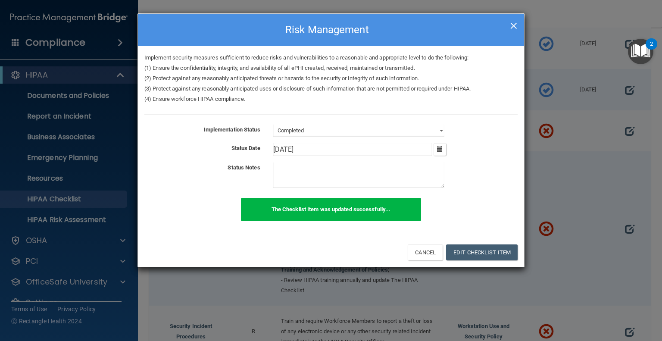
click at [513, 24] on span "×" at bounding box center [514, 24] width 8 height 17
select select "not_started"
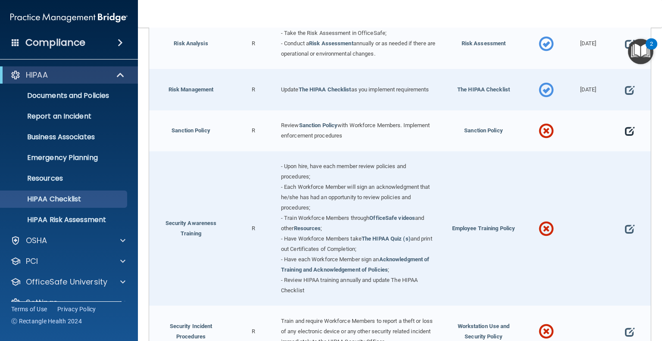
click at [625, 128] on span at bounding box center [629, 131] width 9 height 21
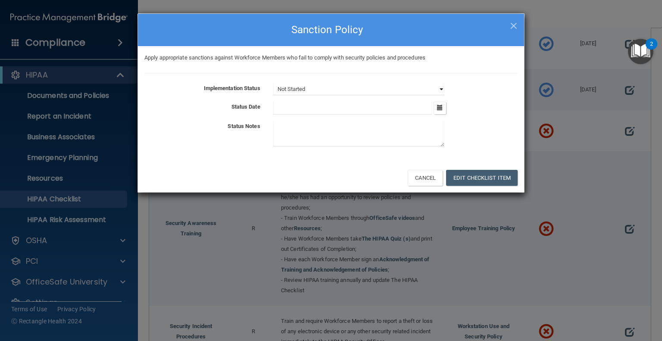
click at [429, 89] on select "Not Started In Progress Completed" at bounding box center [358, 89] width 171 height 12
click at [273, 83] on select "Not Started In Progress Completed" at bounding box center [358, 89] width 171 height 12
click at [419, 109] on input "text" at bounding box center [352, 108] width 159 height 13
click at [400, 90] on select "Not Started In Progress Completed" at bounding box center [358, 89] width 171 height 12
select select "completed"
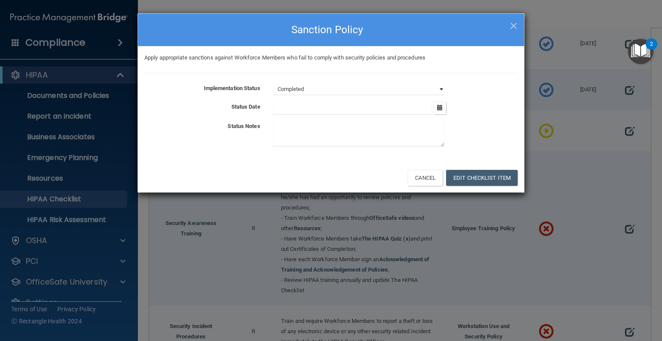
click at [273, 83] on select "Not Started In Progress Completed" at bounding box center [358, 89] width 171 height 12
click at [443, 109] on icon "button" at bounding box center [440, 108] width 6 height 6
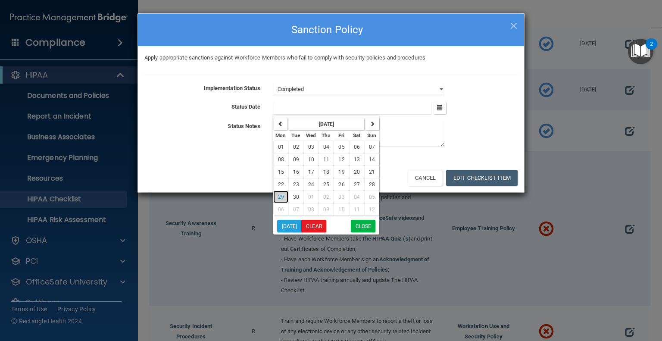
click at [279, 194] on span "29" at bounding box center [281, 197] width 6 height 6
type input "9/29/25"
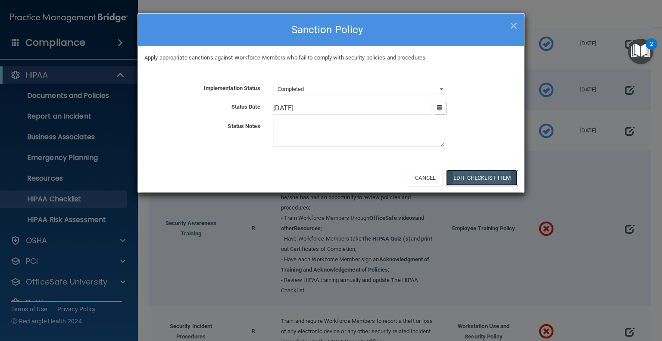
click at [474, 181] on button "Edit Checklist Item" at bounding box center [482, 178] width 72 height 16
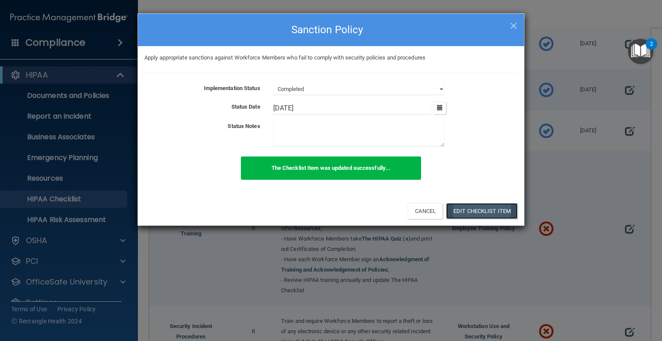
click at [462, 209] on button "Edit Checklist Item" at bounding box center [482, 211] width 72 height 16
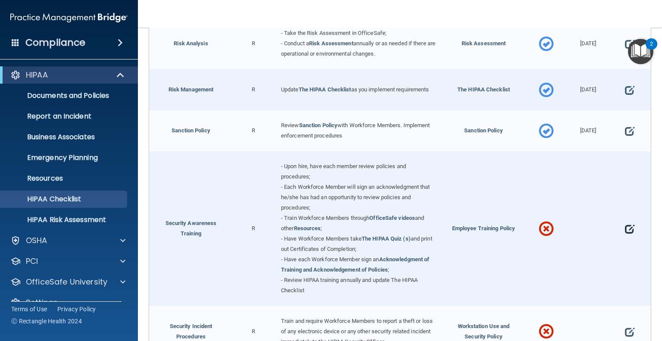
click at [625, 222] on span at bounding box center [629, 228] width 9 height 21
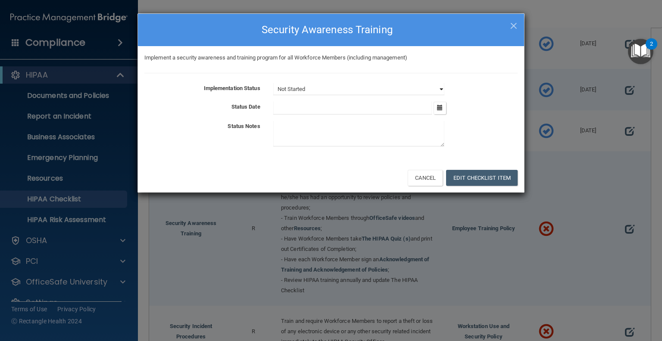
click at [385, 90] on select "Not Started In Progress Completed" at bounding box center [358, 89] width 171 height 12
select select "completed"
click at [273, 83] on select "Not Started In Progress Completed" at bounding box center [358, 89] width 171 height 12
click at [432, 104] on input "text" at bounding box center [352, 108] width 159 height 13
click at [437, 106] on icon "button" at bounding box center [440, 108] width 6 height 6
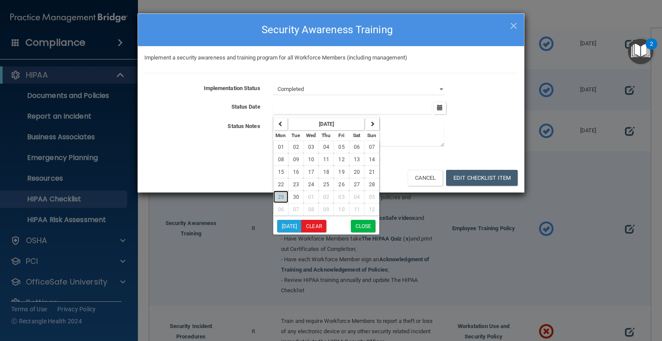
click at [281, 197] on span "29" at bounding box center [281, 197] width 6 height 6
type input "9/29/25"
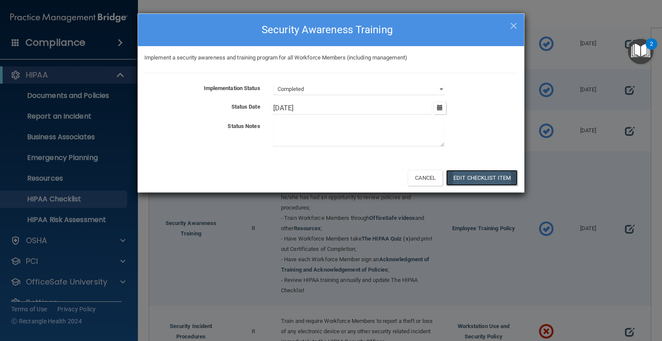
click at [468, 178] on button "Edit Checklist Item" at bounding box center [482, 178] width 72 height 16
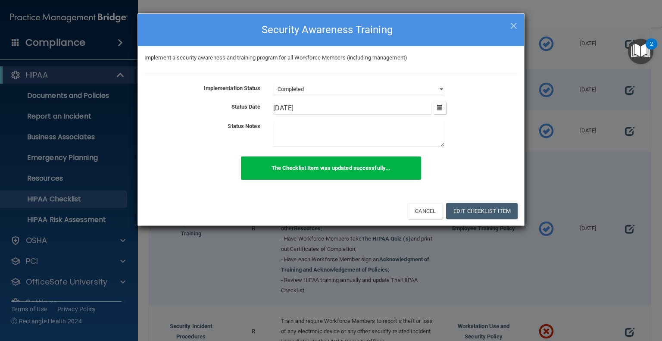
click at [518, 26] on div "× Close Security Awareness Training" at bounding box center [331, 30] width 386 height 32
click at [514, 28] on span "×" at bounding box center [514, 24] width 8 height 17
select select "not_started"
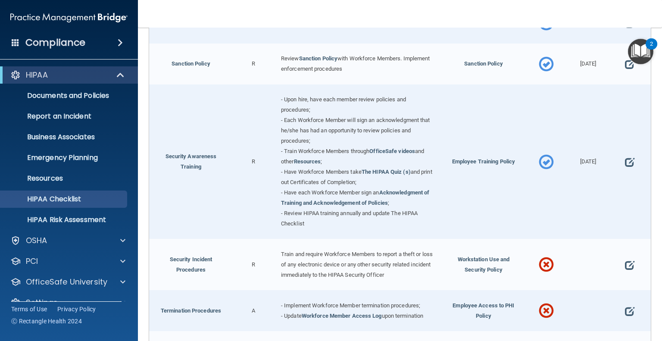
scroll to position [689, 0]
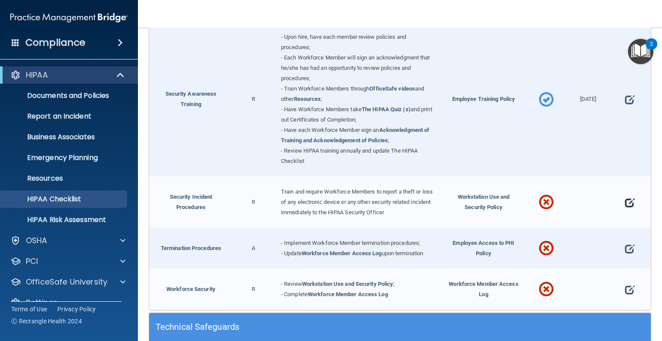
click at [625, 194] on span at bounding box center [629, 202] width 9 height 21
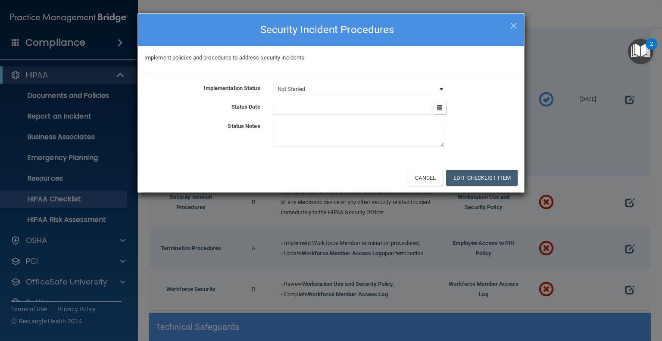
click at [431, 90] on select "Not Started In Progress Completed" at bounding box center [358, 89] width 171 height 12
select select "completed"
click at [273, 83] on select "Not Started In Progress Completed" at bounding box center [358, 89] width 171 height 12
click at [477, 175] on button "Edit Checklist Item" at bounding box center [482, 178] width 72 height 16
